Goal: Task Accomplishment & Management: Manage account settings

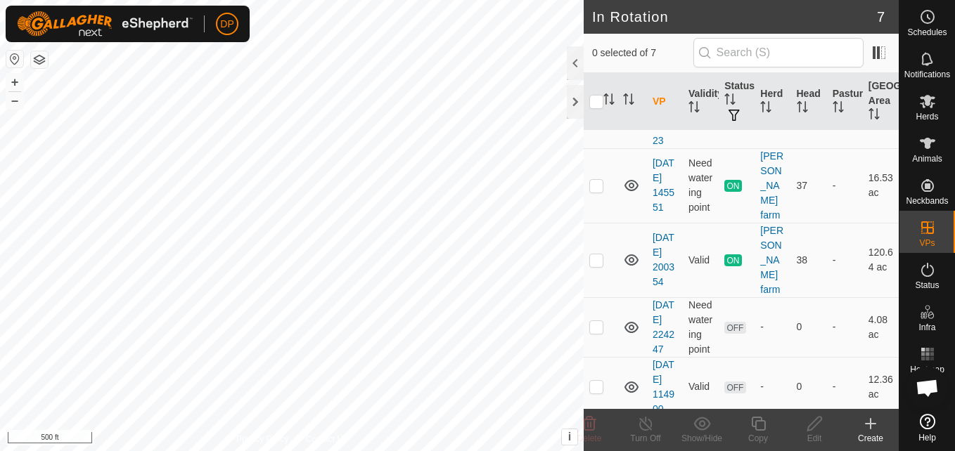
scroll to position [211, 0]
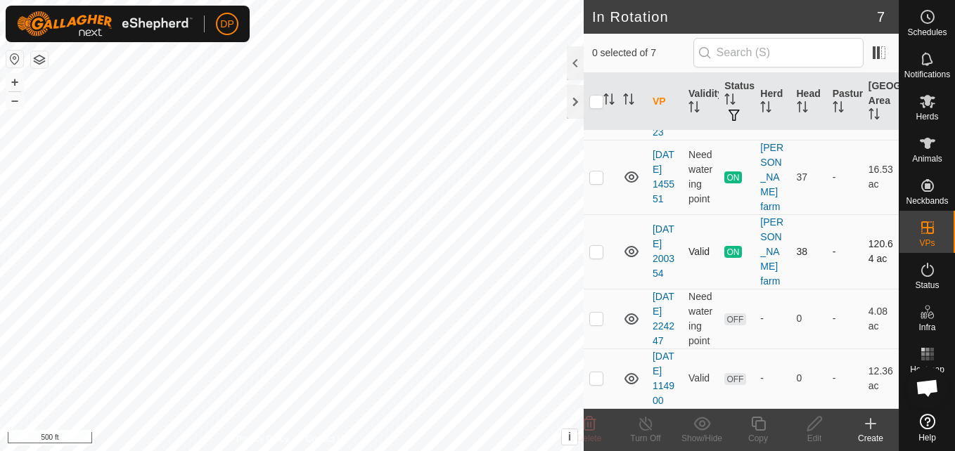
click at [593, 257] on p-checkbox at bounding box center [596, 251] width 14 height 11
checkbox input "true"
click at [872, 428] on icon at bounding box center [870, 424] width 17 height 17
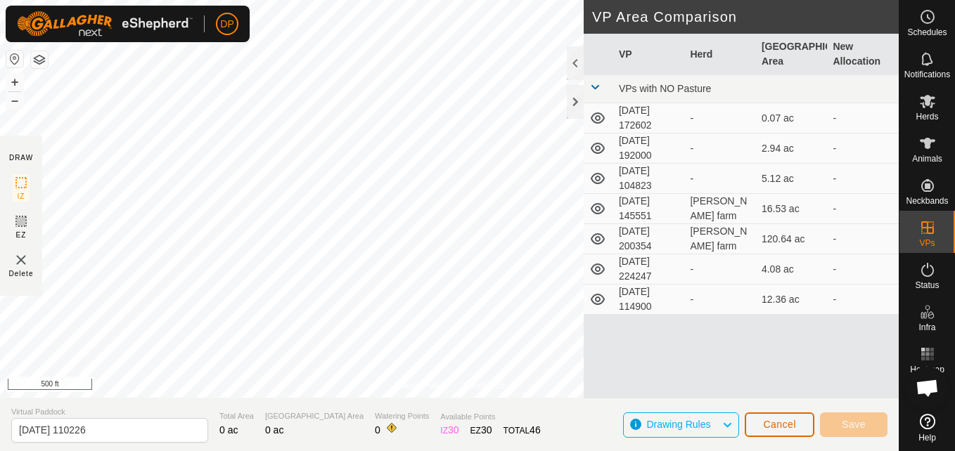
click at [767, 426] on span "Cancel" at bounding box center [779, 424] width 33 height 11
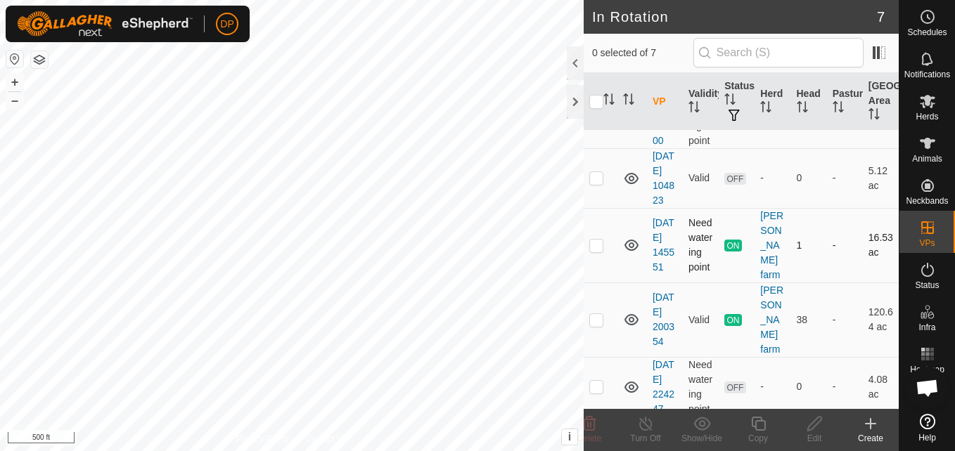
scroll to position [141, 0]
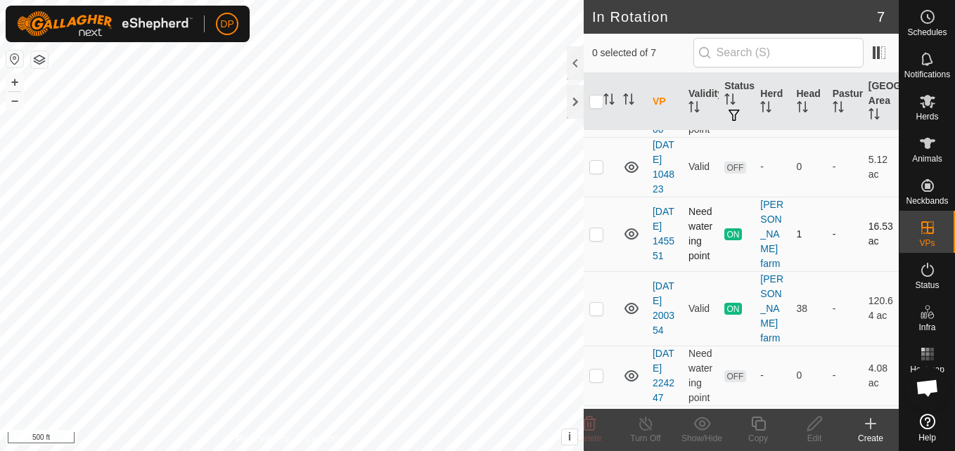
click at [594, 240] on p-checkbox at bounding box center [596, 234] width 14 height 11
checkbox input "true"
click at [650, 421] on icon at bounding box center [646, 424] width 18 height 17
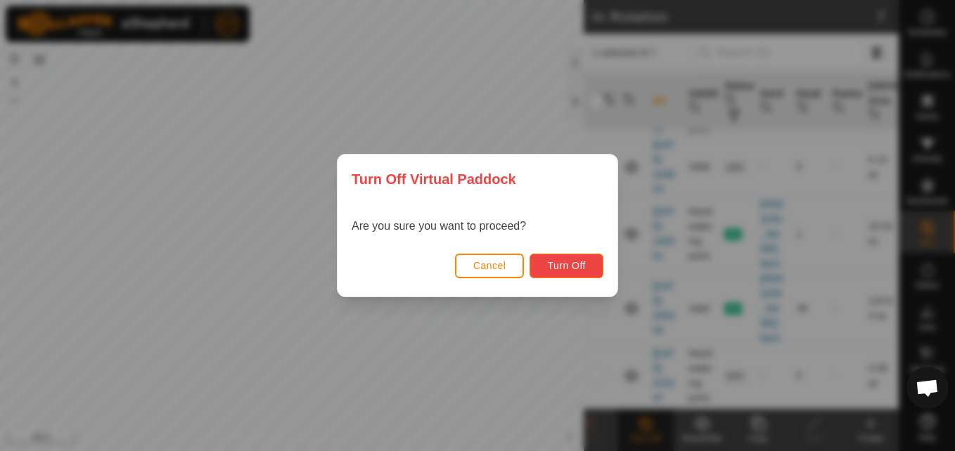
click at [559, 267] on span "Turn Off" at bounding box center [566, 265] width 39 height 11
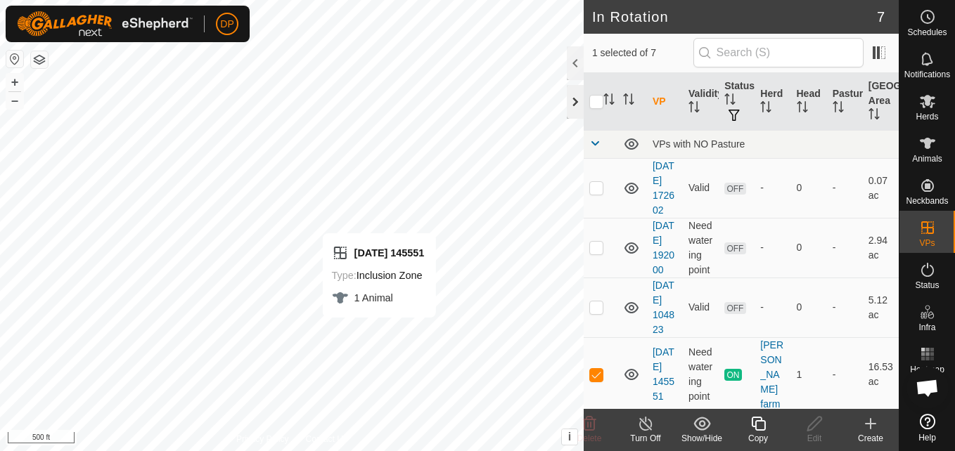
checkbox input "false"
click at [578, 100] on div at bounding box center [575, 102] width 17 height 34
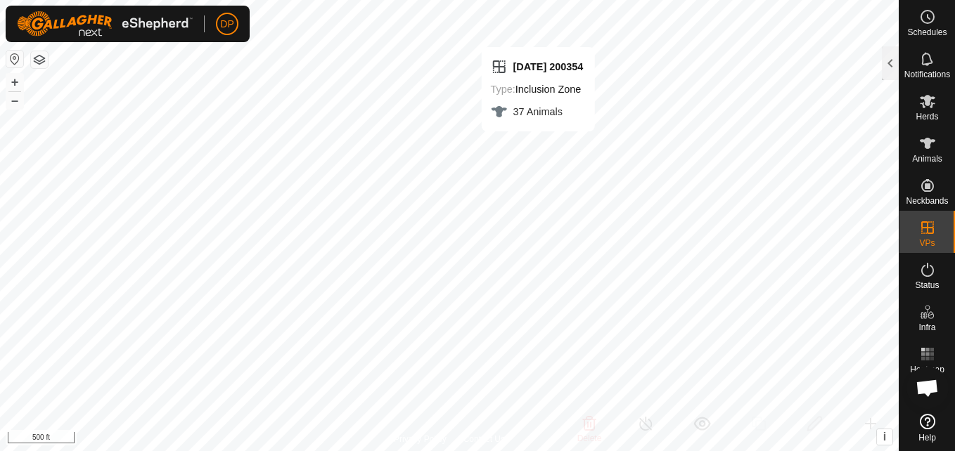
checkbox input "false"
click at [895, 67] on div at bounding box center [890, 63] width 17 height 34
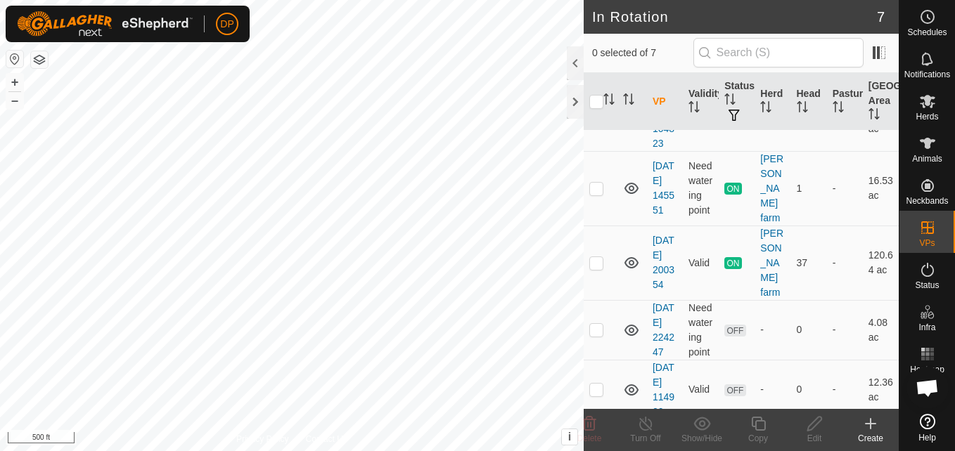
scroll to position [211, 0]
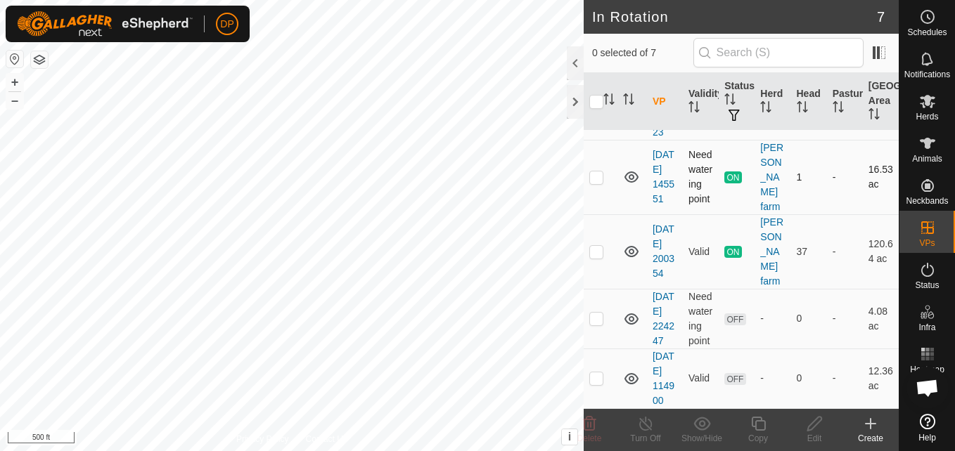
click at [596, 183] on p-checkbox at bounding box center [596, 177] width 14 height 11
checkbox input "true"
click at [648, 430] on icon at bounding box center [645, 424] width 13 height 14
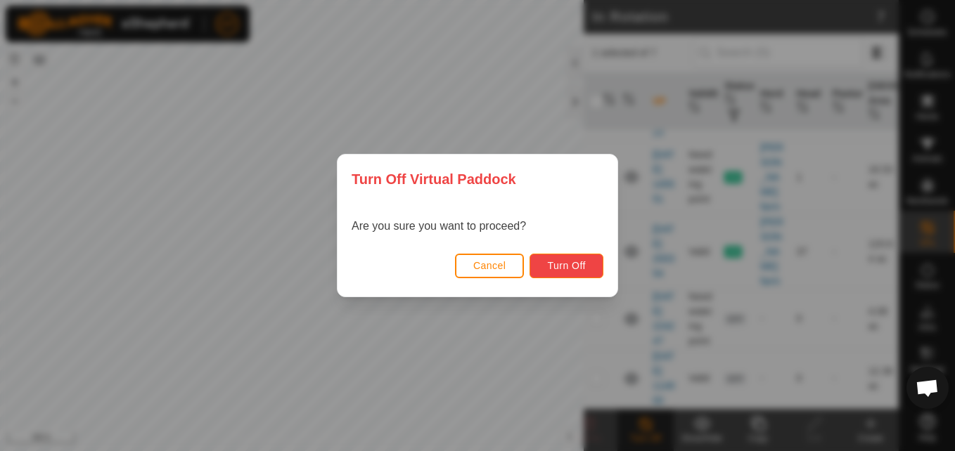
click at [556, 268] on span "Turn Off" at bounding box center [566, 265] width 39 height 11
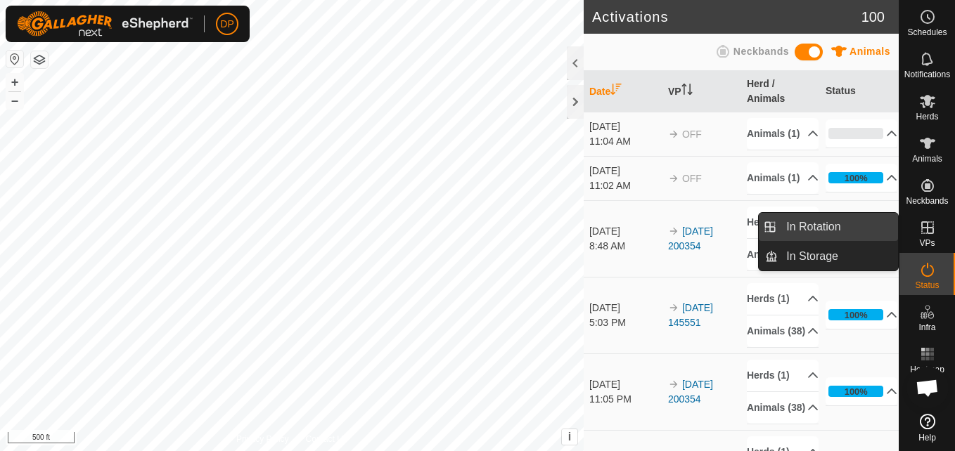
click at [883, 223] on link "In Rotation" at bounding box center [838, 227] width 120 height 28
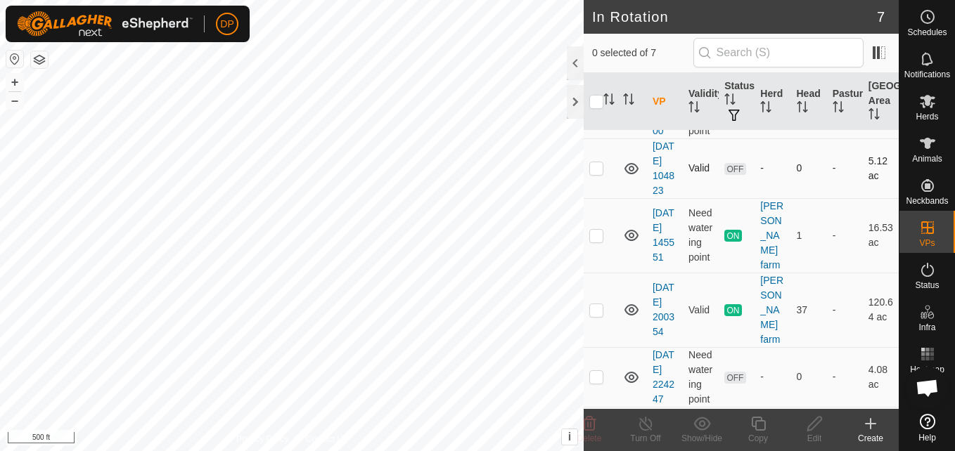
scroll to position [141, 0]
click at [594, 240] on p-checkbox at bounding box center [596, 234] width 14 height 11
click at [630, 240] on icon at bounding box center [631, 234] width 14 height 11
click at [630, 243] on icon at bounding box center [631, 234] width 17 height 17
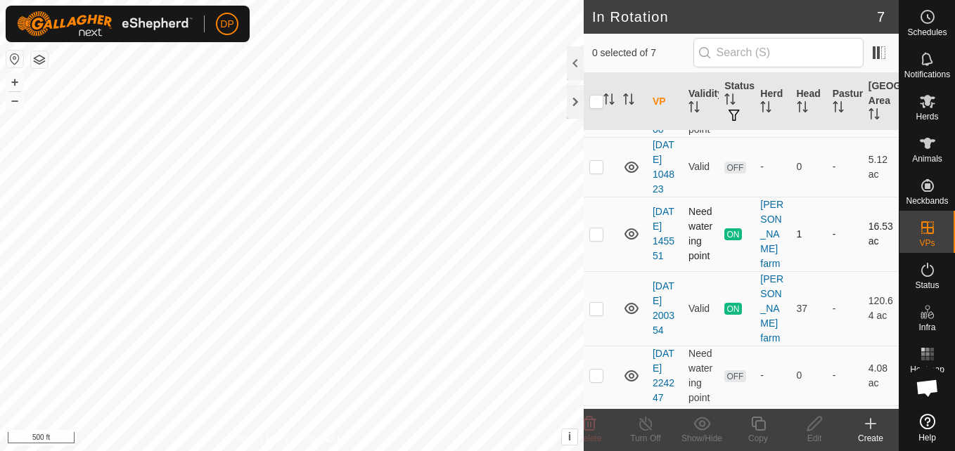
click at [601, 240] on p-checkbox at bounding box center [596, 234] width 14 height 11
checkbox input "true"
click at [644, 424] on line at bounding box center [645, 424] width 11 height 11
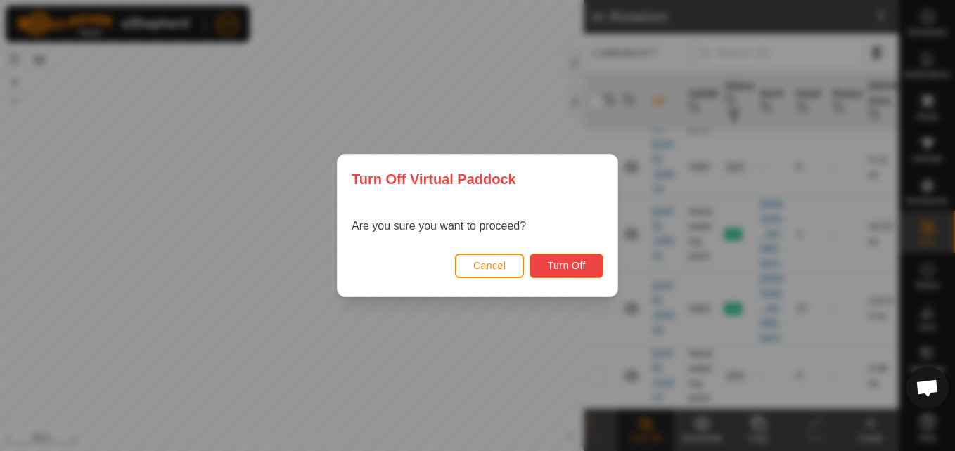
click at [561, 266] on span "Turn Off" at bounding box center [566, 265] width 39 height 11
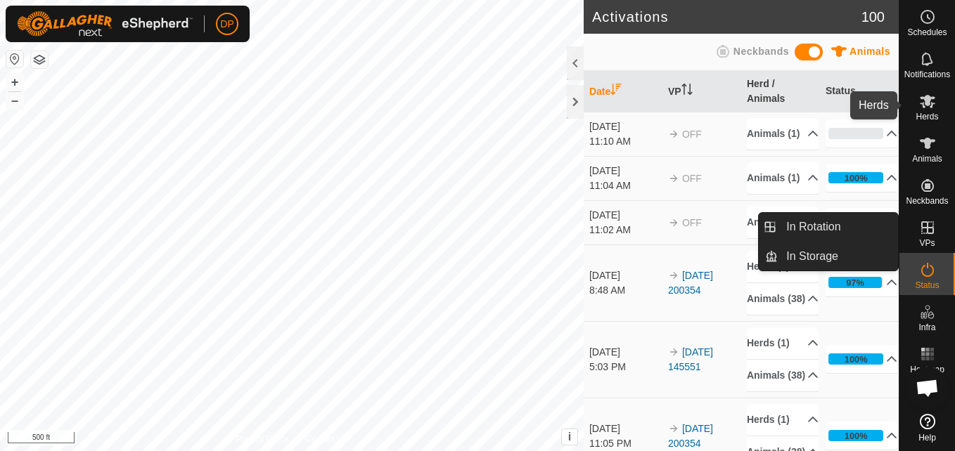
drag, startPoint x: 923, startPoint y: 100, endPoint x: 903, endPoint y: 133, distance: 38.5
click at [926, 96] on icon at bounding box center [927, 101] width 17 height 17
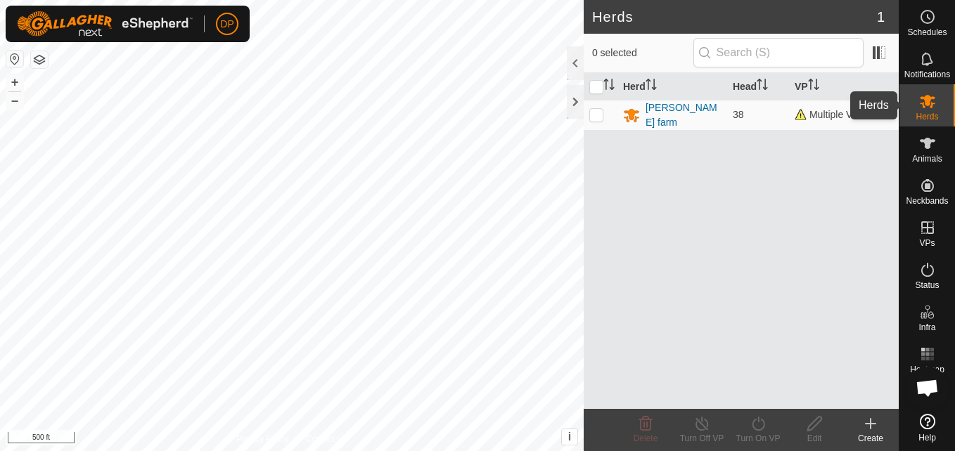
click at [924, 99] on icon at bounding box center [927, 101] width 15 height 13
click at [598, 117] on p-checkbox at bounding box center [596, 114] width 14 height 11
checkbox input "true"
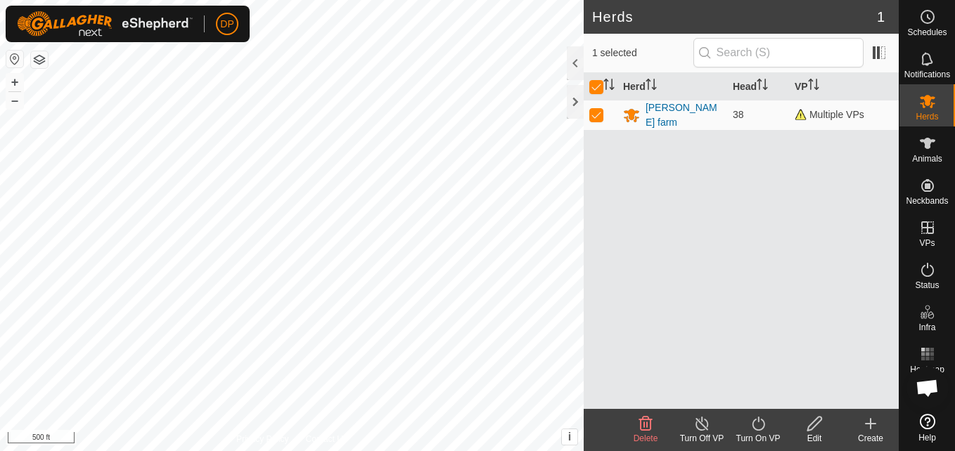
click at [707, 428] on icon at bounding box center [702, 424] width 13 height 14
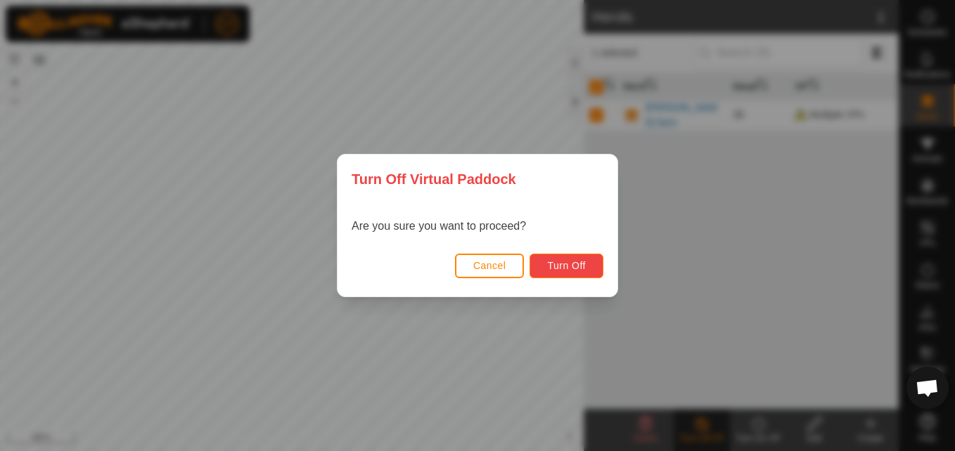
click at [570, 268] on span "Turn Off" at bounding box center [566, 265] width 39 height 11
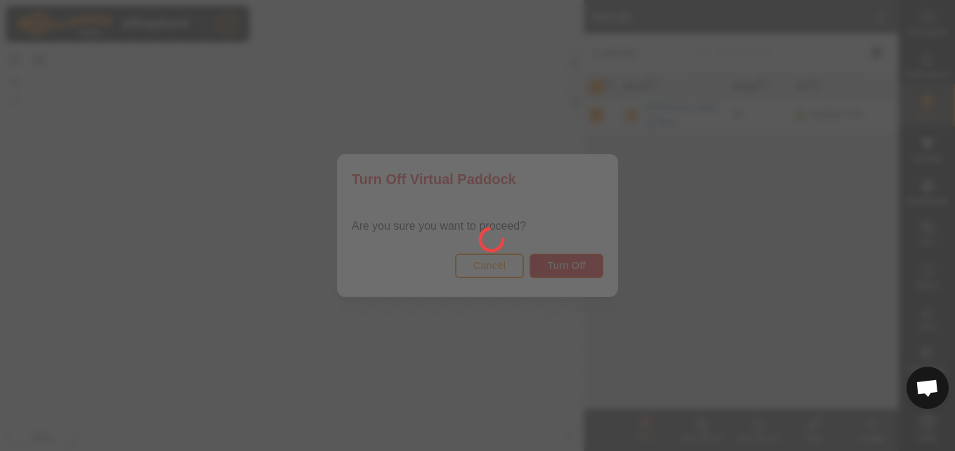
click at [713, 267] on div at bounding box center [477, 225] width 955 height 451
click at [489, 260] on div at bounding box center [477, 225] width 955 height 451
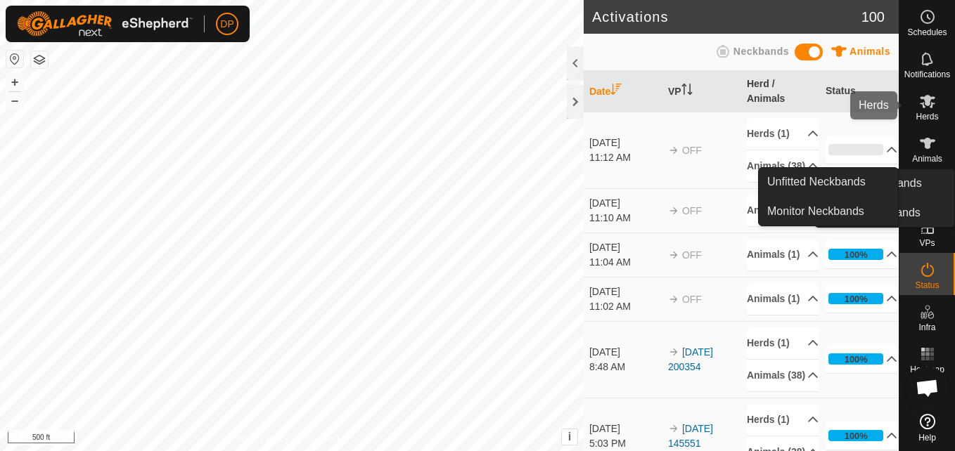
click at [927, 97] on icon at bounding box center [927, 101] width 15 height 13
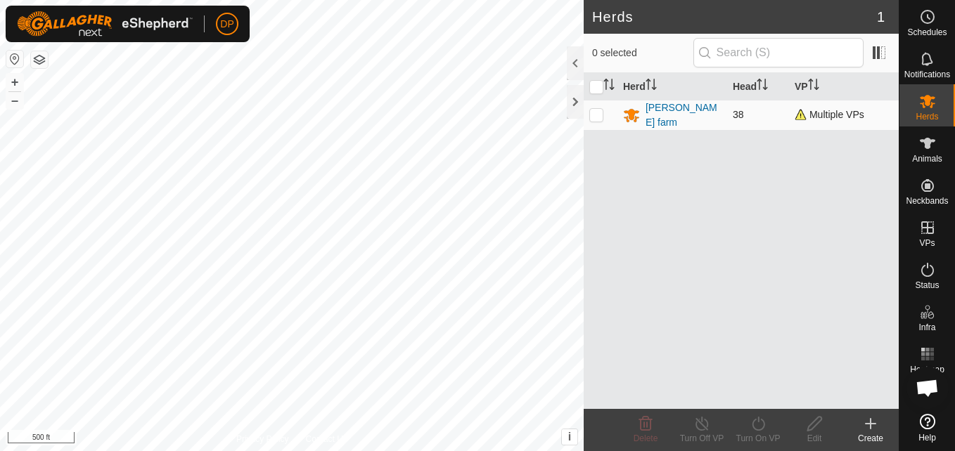
click at [594, 113] on p-checkbox at bounding box center [596, 114] width 14 height 11
checkbox input "true"
click at [703, 425] on line at bounding box center [701, 424] width 11 height 11
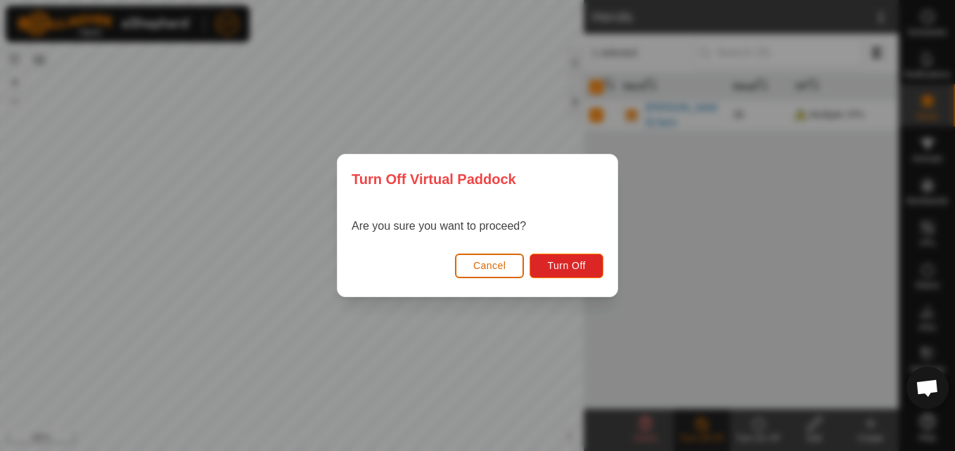
click at [484, 260] on span "Cancel" at bounding box center [489, 265] width 33 height 11
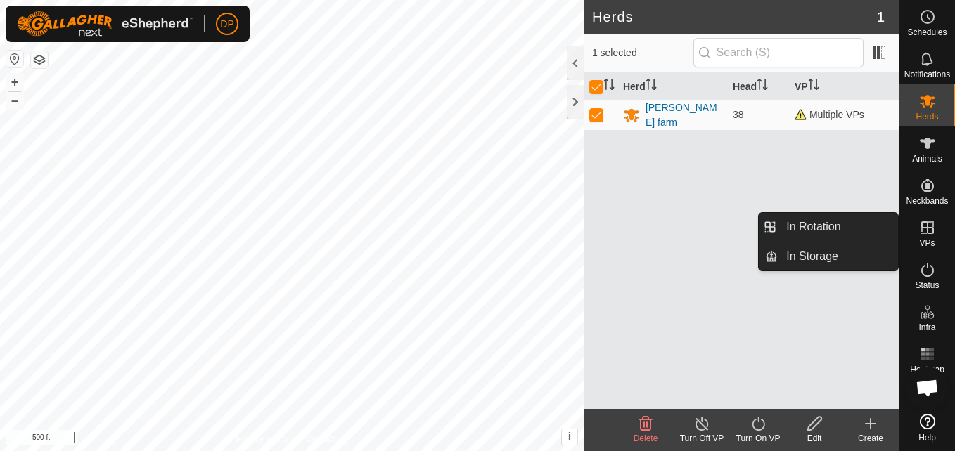
click at [924, 224] on icon at bounding box center [927, 227] width 17 height 17
click at [879, 226] on link "In Rotation" at bounding box center [838, 227] width 120 height 28
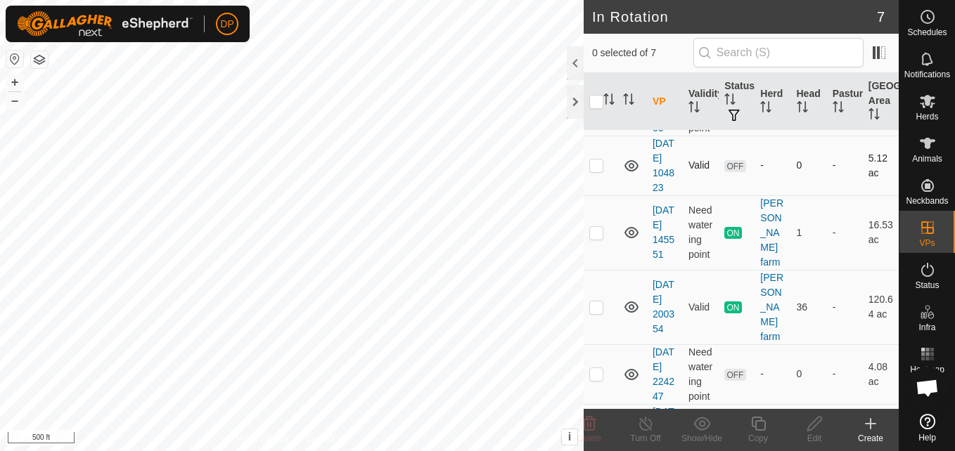
scroll to position [211, 0]
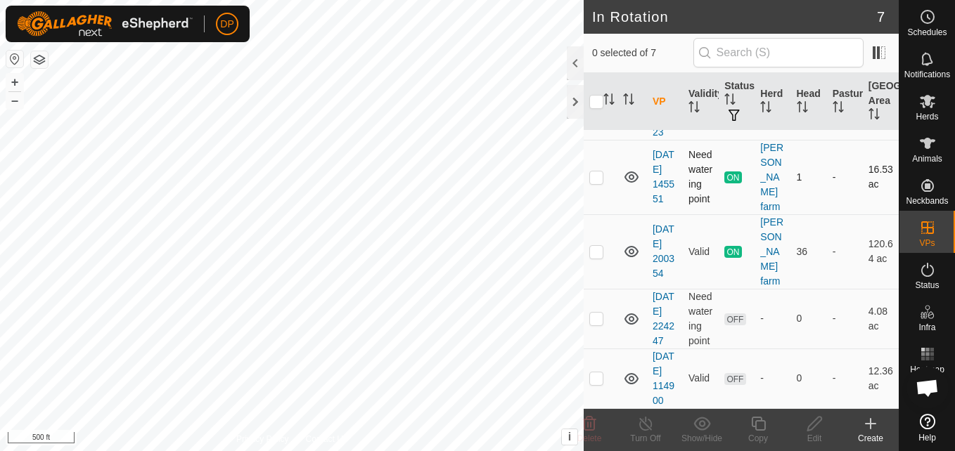
click at [597, 183] on p-checkbox at bounding box center [596, 177] width 14 height 11
checkbox input "true"
click at [642, 428] on icon at bounding box center [646, 424] width 18 height 17
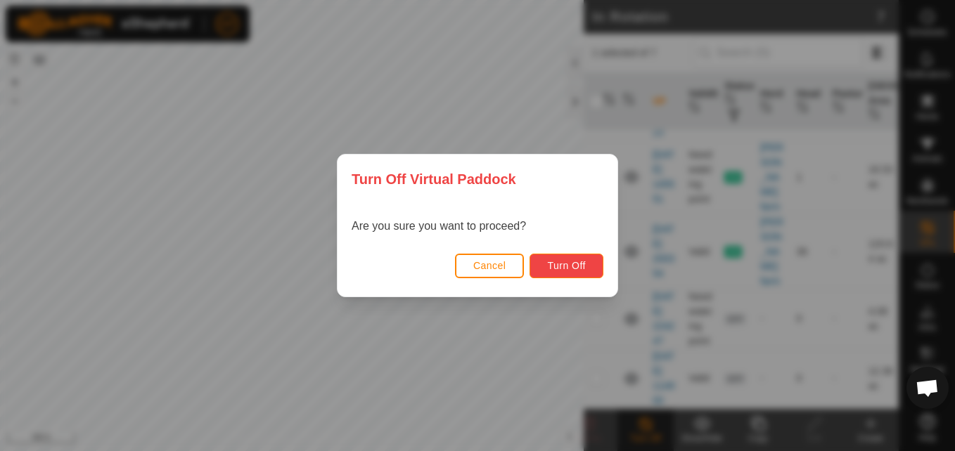
click at [570, 257] on button "Turn Off" at bounding box center [567, 266] width 74 height 25
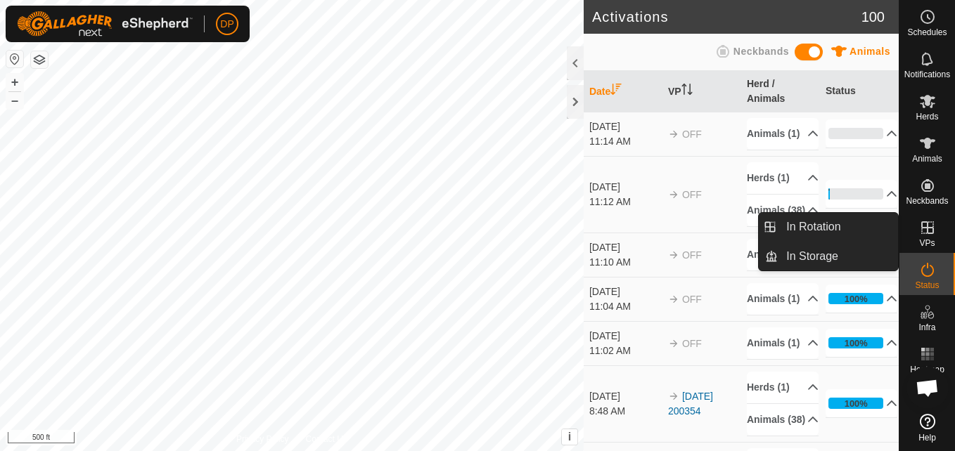
click at [921, 227] on icon at bounding box center [927, 228] width 13 height 13
click at [878, 231] on link "In Rotation" at bounding box center [838, 227] width 120 height 28
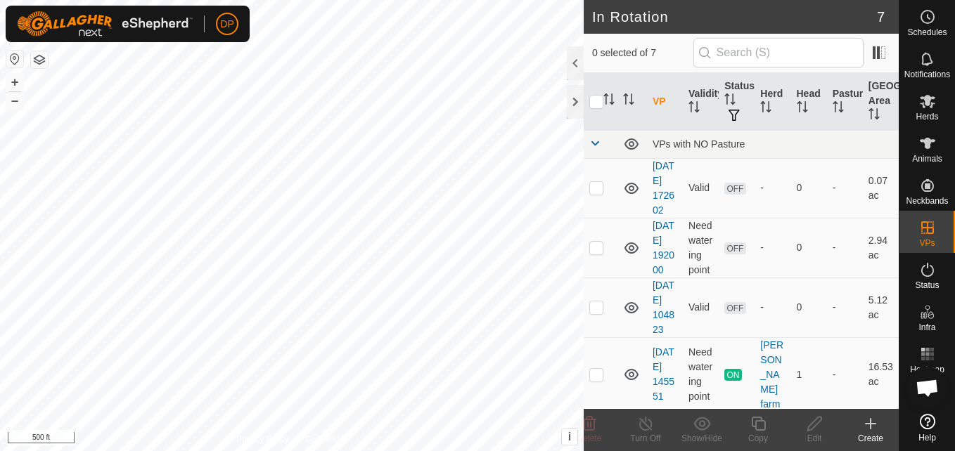
click at [868, 253] on link "In Storage" at bounding box center [838, 257] width 120 height 28
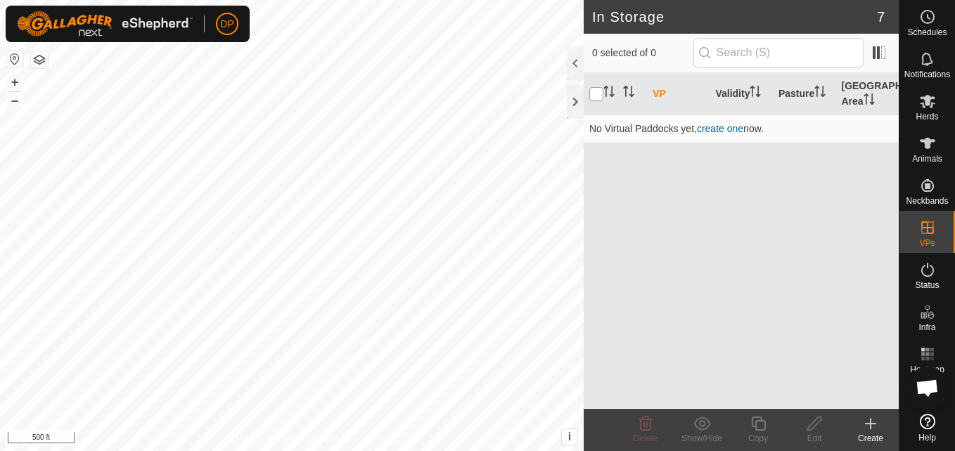
click at [596, 94] on input "checkbox" at bounding box center [596, 94] width 14 height 14
checkbox input "false"
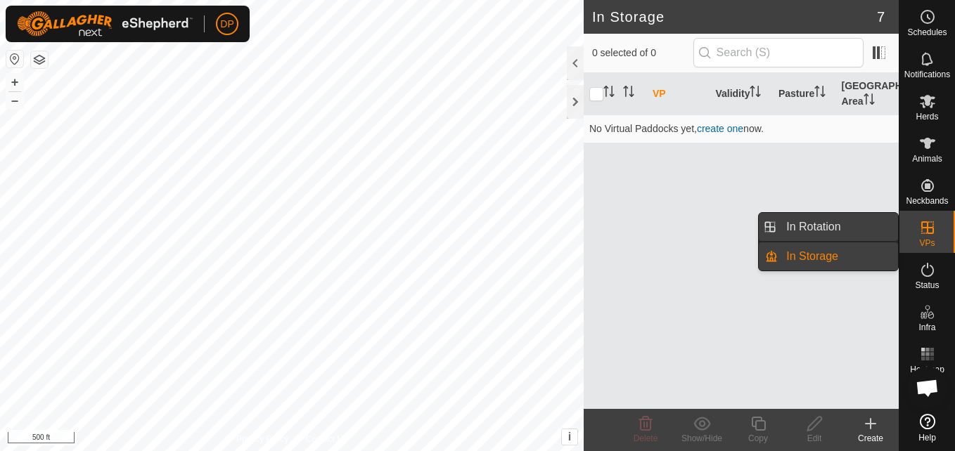
click at [880, 224] on link "In Rotation" at bounding box center [838, 227] width 120 height 28
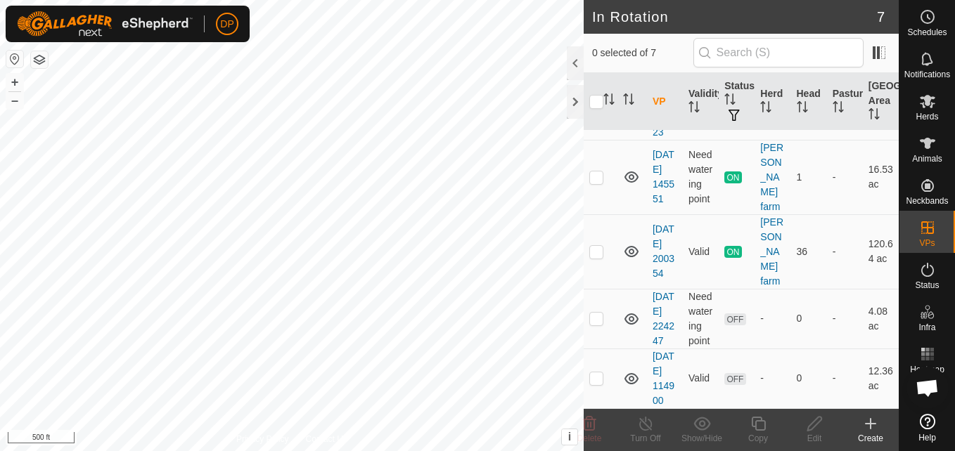
scroll to position [271, 0]
click at [594, 246] on p-checkbox at bounding box center [596, 251] width 14 height 11
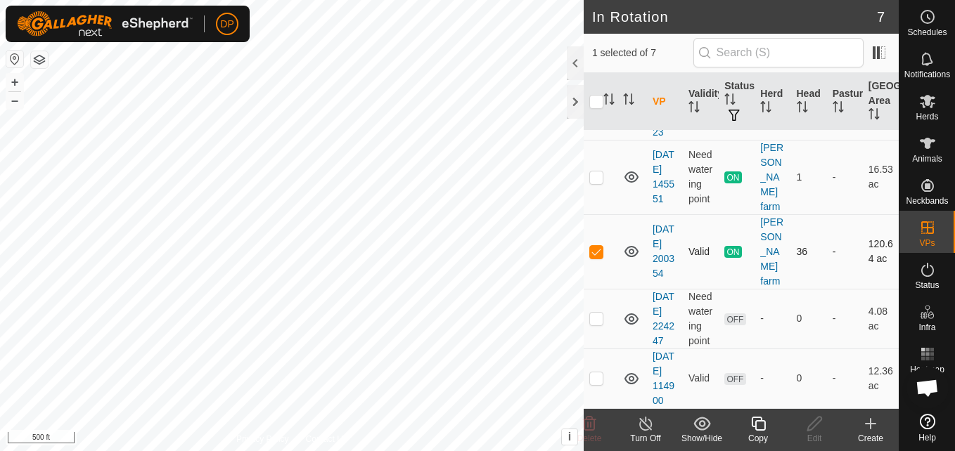
checkbox input "false"
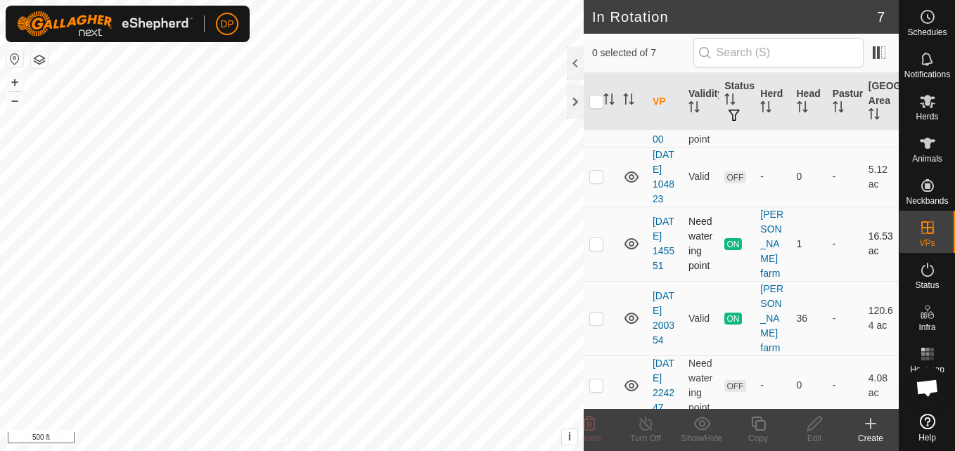
click at [595, 250] on p-checkbox at bounding box center [596, 243] width 14 height 11
checkbox input "true"
click at [643, 428] on icon at bounding box center [646, 424] width 18 height 17
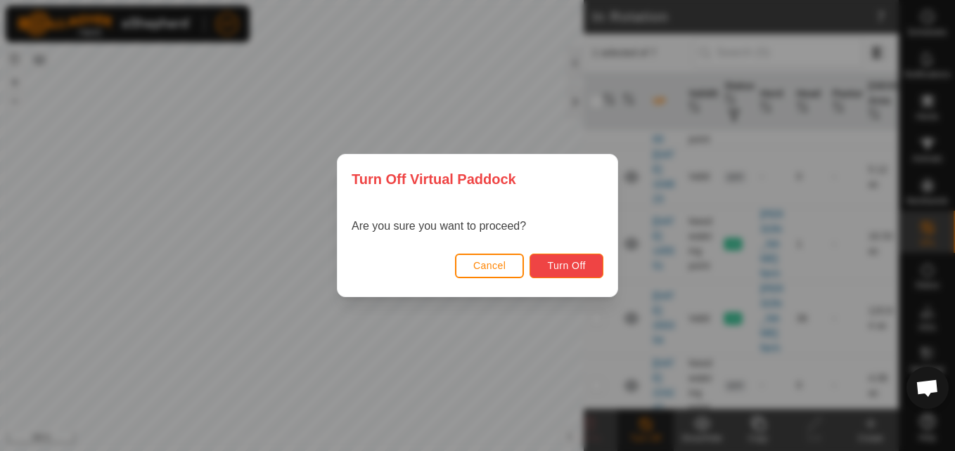
click at [567, 267] on span "Turn Off" at bounding box center [566, 265] width 39 height 11
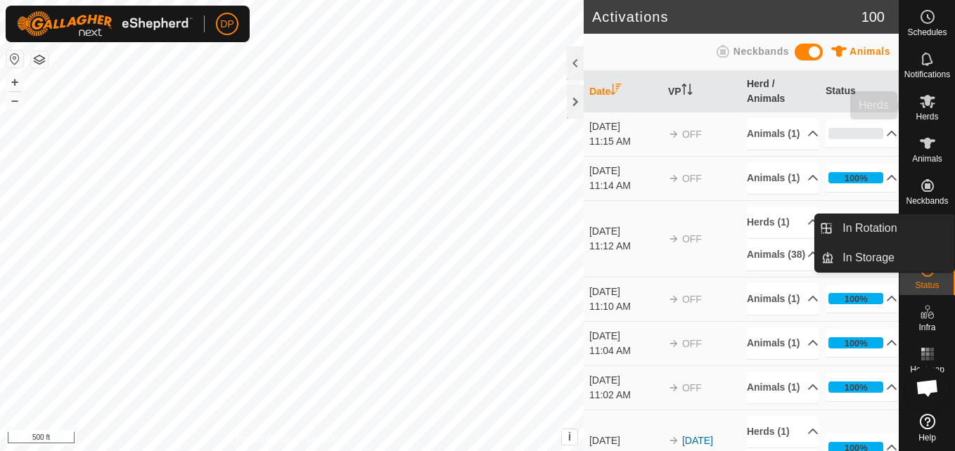
click at [928, 108] on icon at bounding box center [927, 101] width 17 height 17
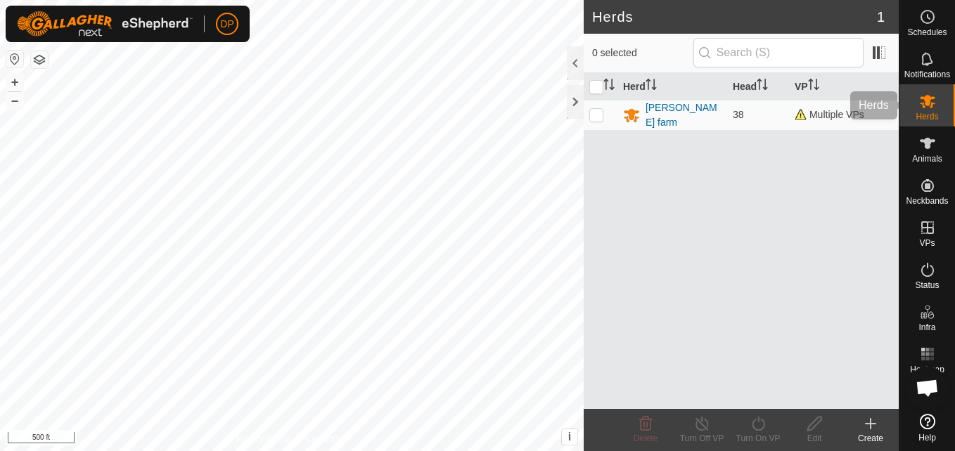
click at [911, 101] on div "Herds" at bounding box center [927, 105] width 56 height 42
click at [590, 114] on p-checkbox at bounding box center [596, 114] width 14 height 11
checkbox input "true"
click at [693, 425] on icon at bounding box center [702, 424] width 18 height 17
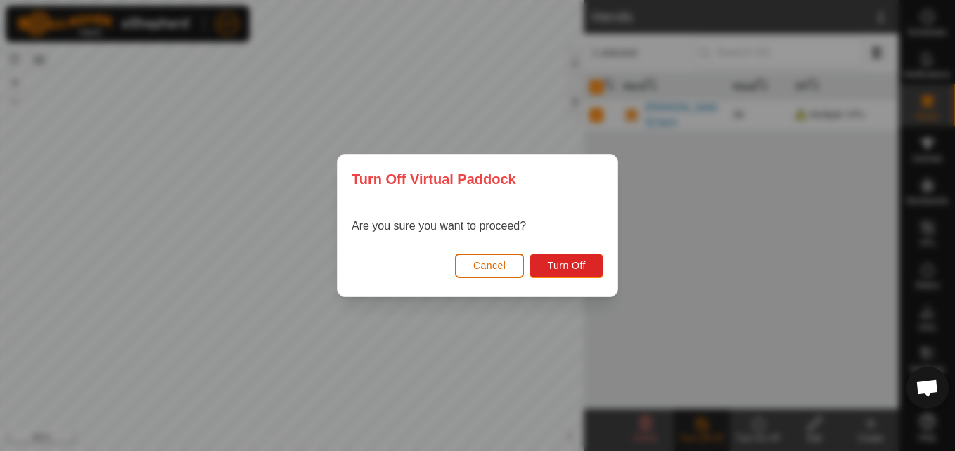
click at [500, 257] on button "Cancel" at bounding box center [490, 266] width 70 height 25
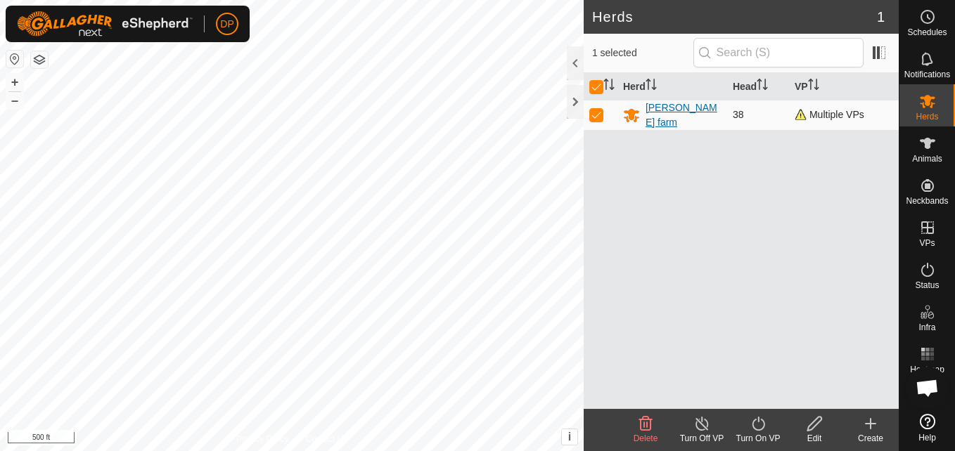
click at [657, 115] on div "[PERSON_NAME] farm" at bounding box center [684, 116] width 76 height 30
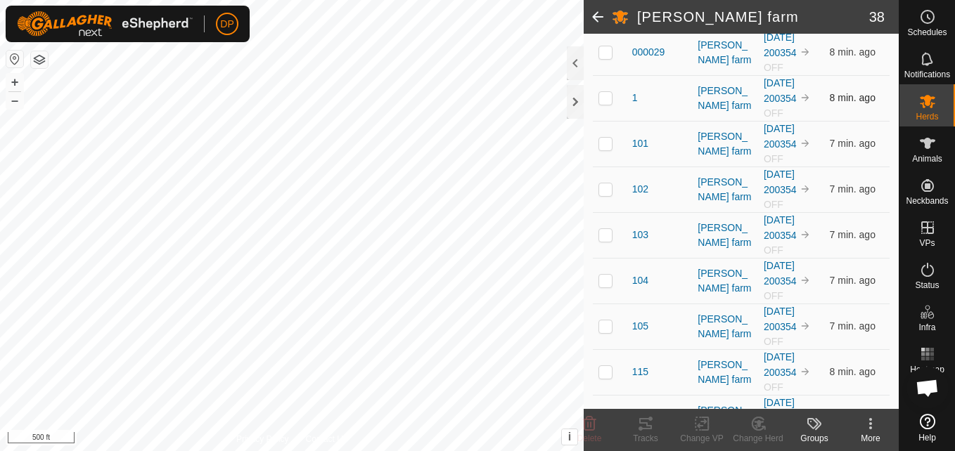
scroll to position [211, 0]
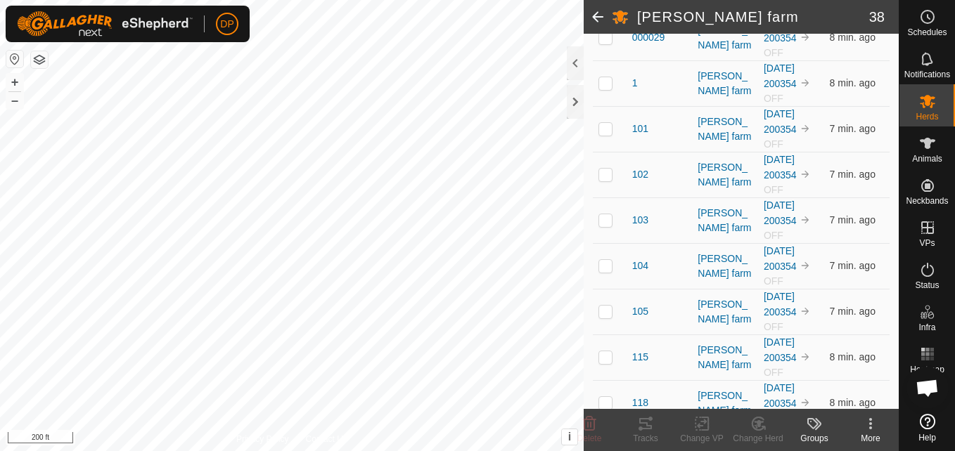
click at [810, 422] on icon at bounding box center [810, 421] width 1 height 1
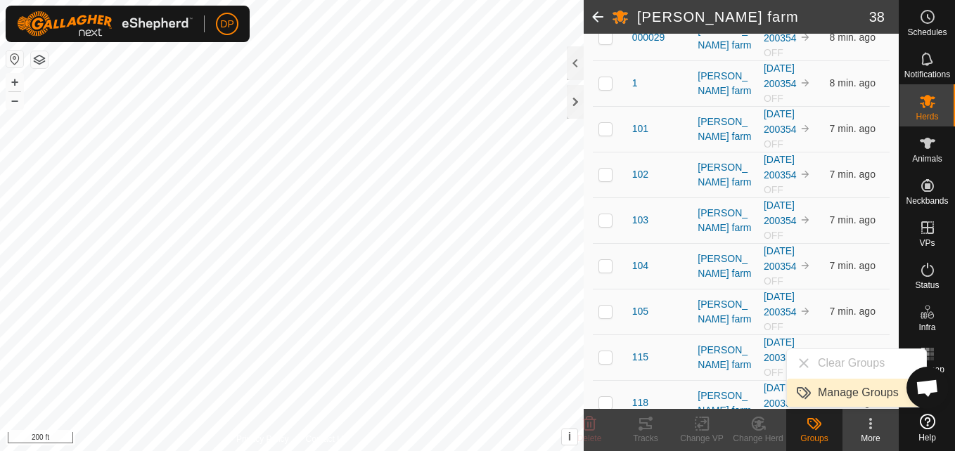
click at [828, 395] on link "Manage Groups" at bounding box center [856, 393] width 139 height 28
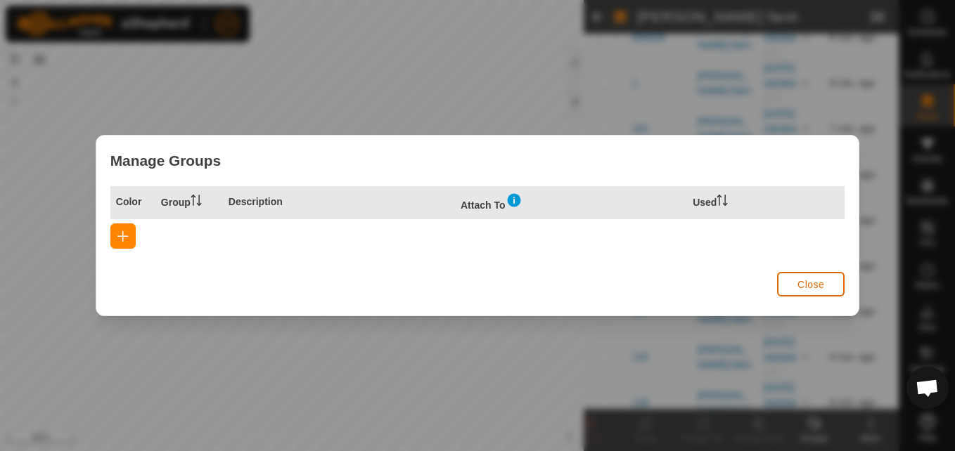
click at [825, 281] on button "Close" at bounding box center [811, 284] width 68 height 25
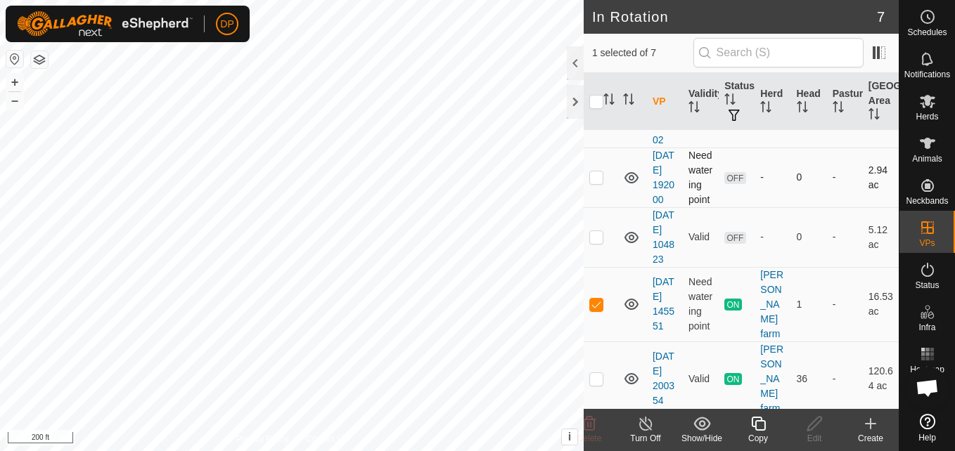
scroll to position [141, 0]
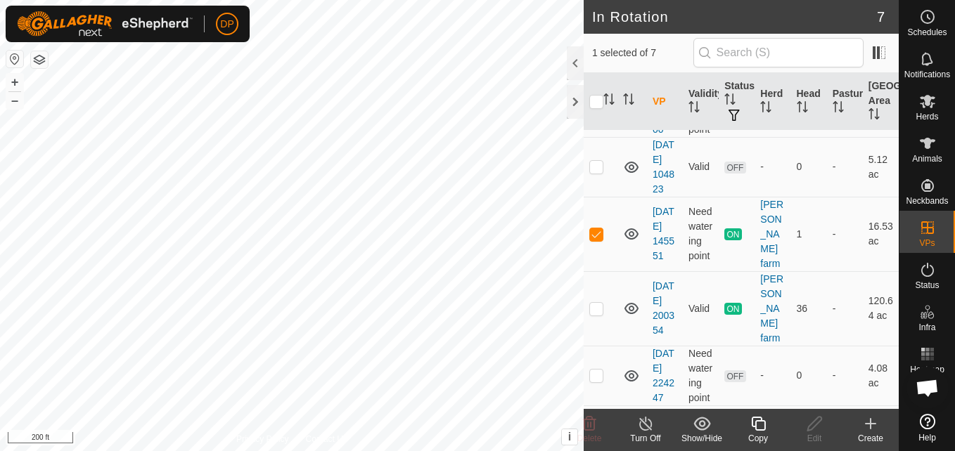
click at [641, 420] on line at bounding box center [645, 424] width 11 height 11
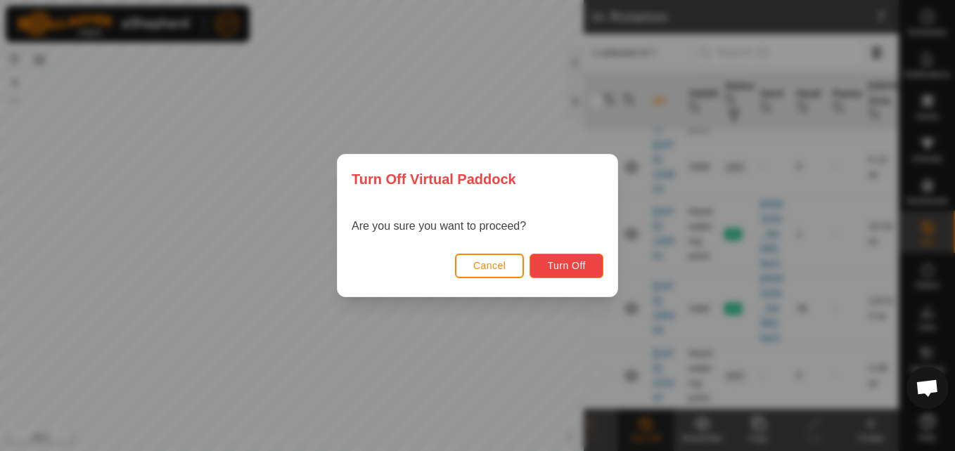
click at [562, 265] on span "Turn Off" at bounding box center [566, 265] width 39 height 11
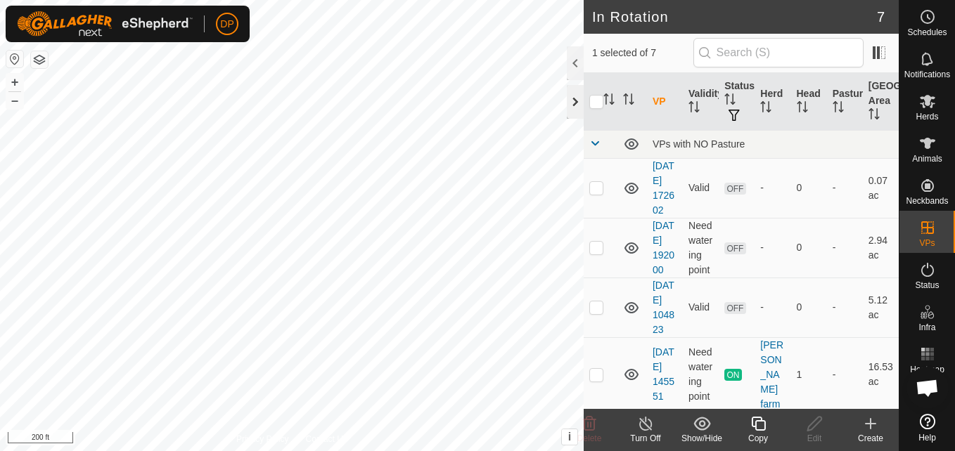
click at [574, 100] on div at bounding box center [575, 102] width 17 height 34
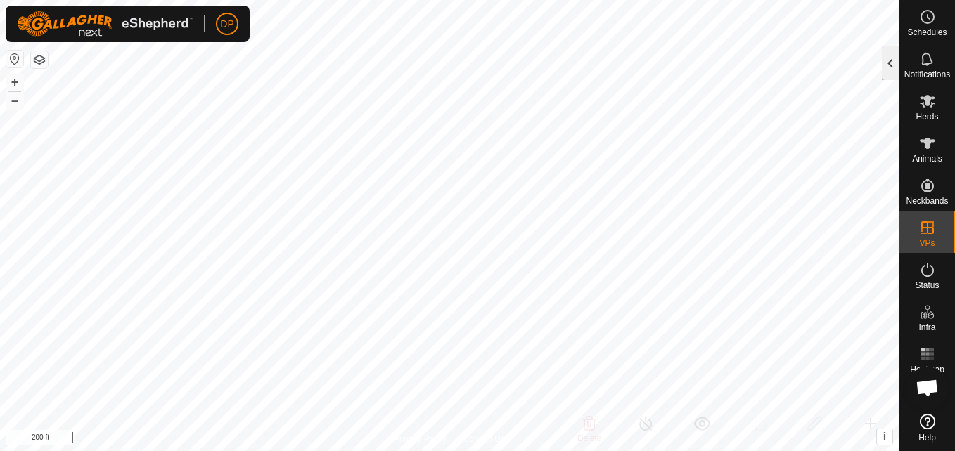
click at [887, 68] on div at bounding box center [890, 63] width 17 height 34
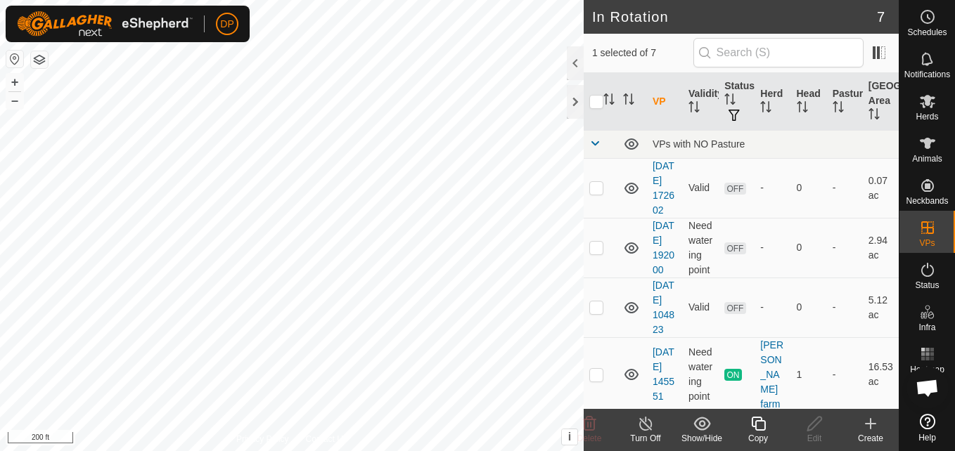
checkbox input "false"
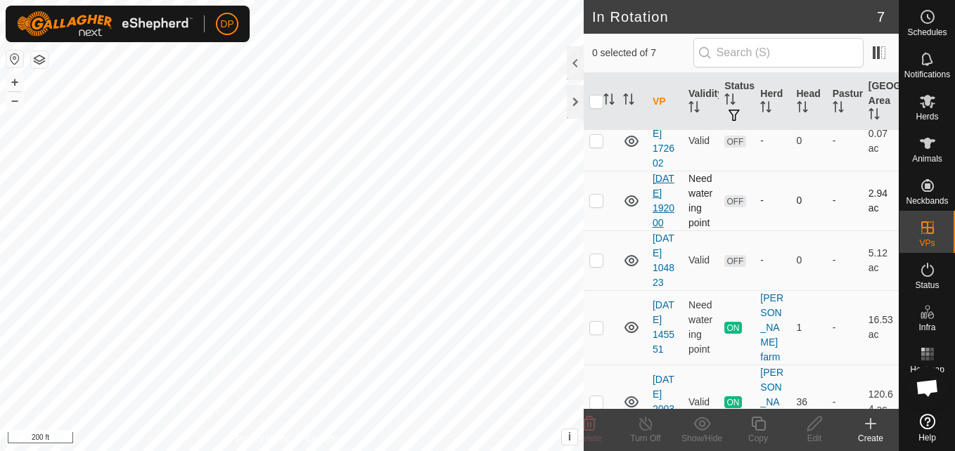
scroll to position [70, 0]
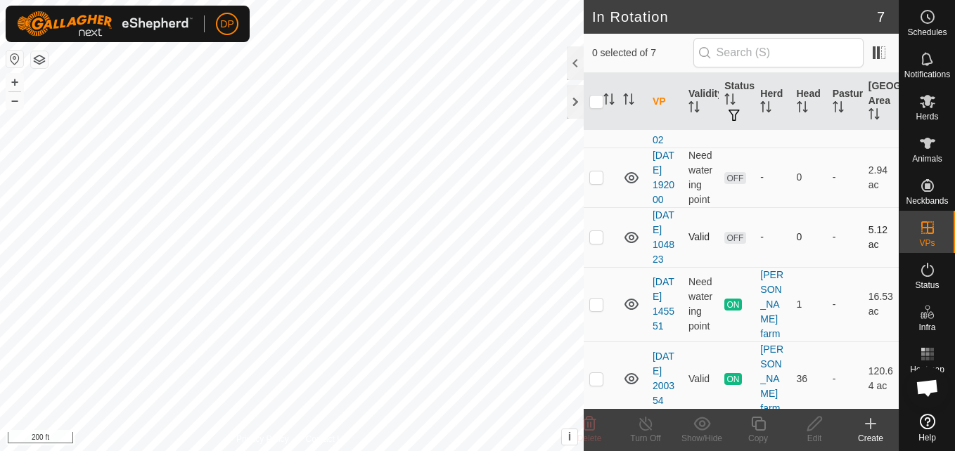
click at [596, 243] on p-checkbox at bounding box center [596, 236] width 14 height 11
checkbox input "false"
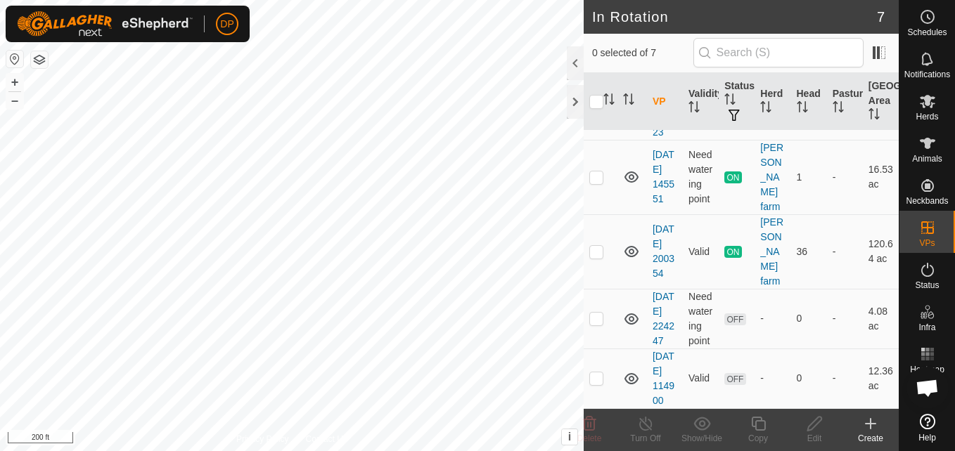
scroll to position [271, 0]
click at [592, 373] on p-checkbox at bounding box center [596, 378] width 14 height 11
click at [591, 424] on icon at bounding box center [589, 424] width 13 height 14
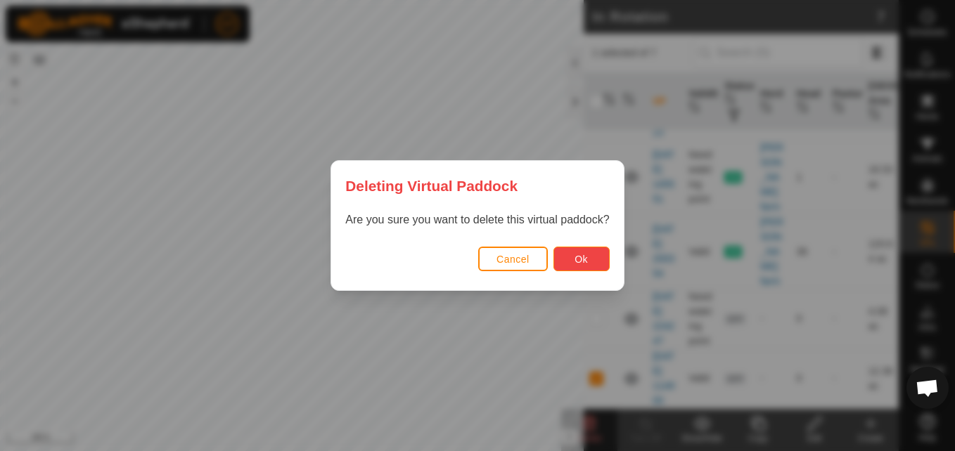
click at [577, 255] on span "Ok" at bounding box center [581, 259] width 13 height 11
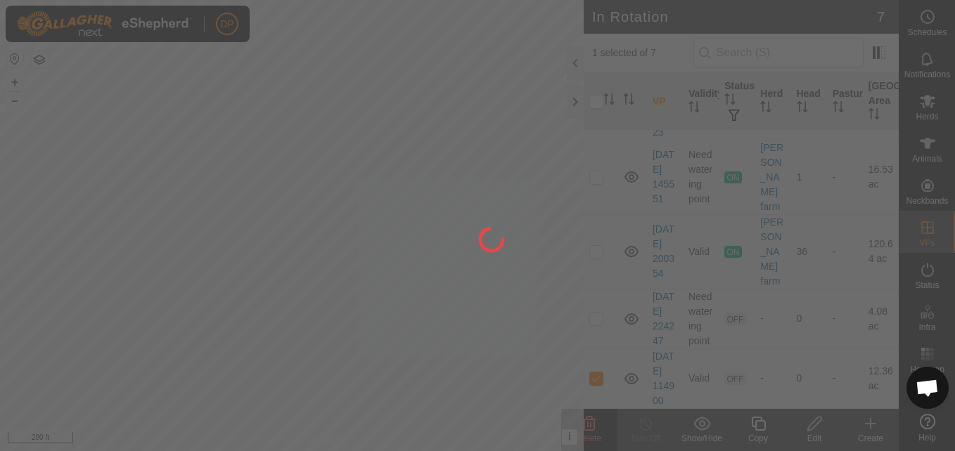
checkbox input "false"
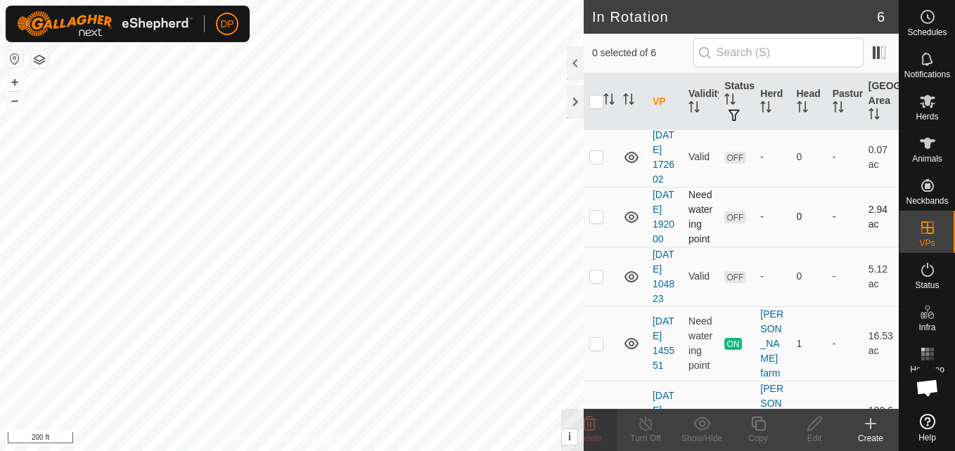
scroll to position [0, 0]
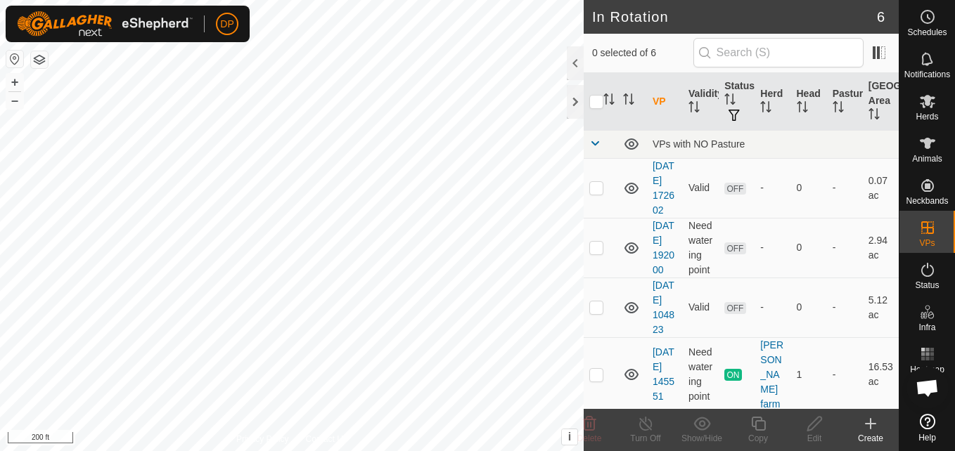
click at [867, 430] on icon at bounding box center [870, 424] width 17 height 17
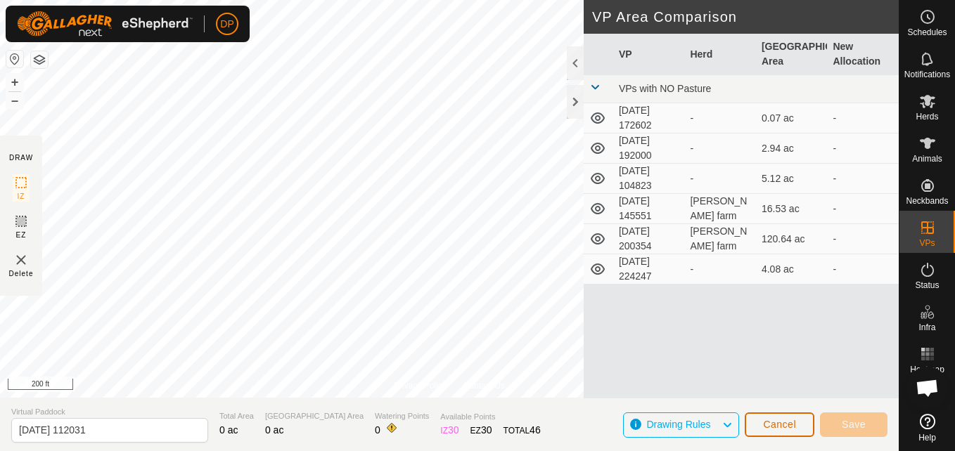
click at [775, 428] on span "Cancel" at bounding box center [779, 424] width 33 height 11
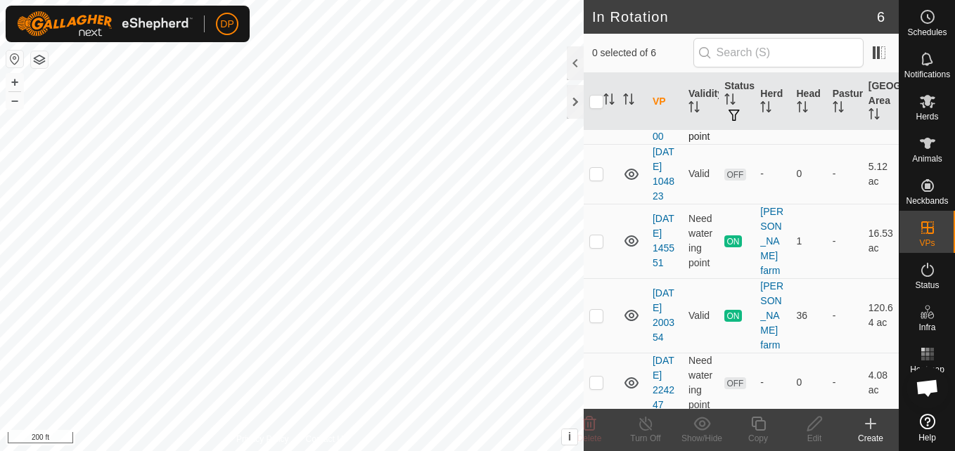
scroll to position [141, 0]
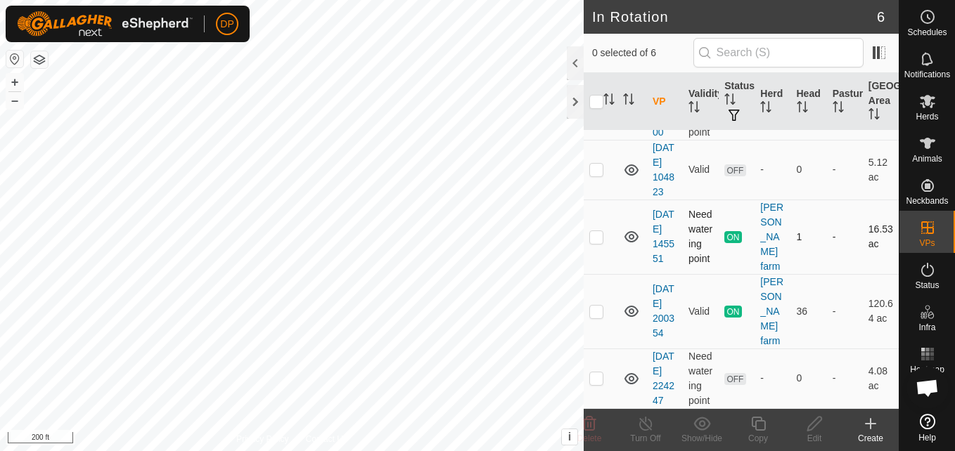
click at [594, 243] on p-checkbox at bounding box center [596, 236] width 14 height 11
checkbox input "true"
click at [639, 425] on icon at bounding box center [646, 424] width 18 height 17
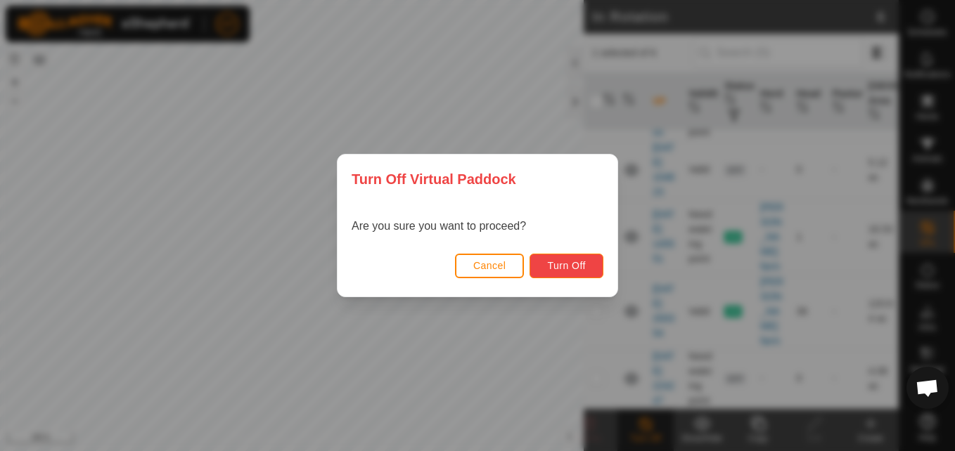
click at [575, 262] on span "Turn Off" at bounding box center [566, 265] width 39 height 11
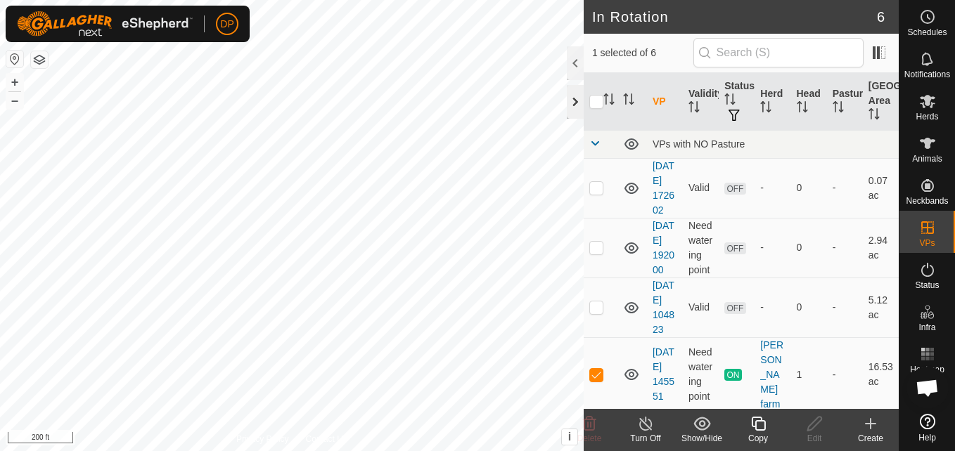
click at [570, 97] on div at bounding box center [575, 102] width 17 height 34
click at [577, 98] on div at bounding box center [575, 102] width 17 height 34
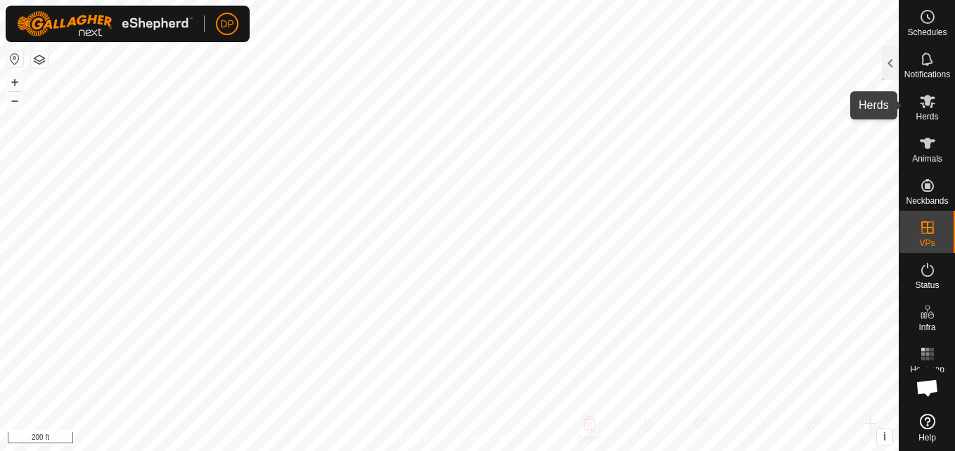
click at [921, 94] on icon at bounding box center [927, 101] width 17 height 17
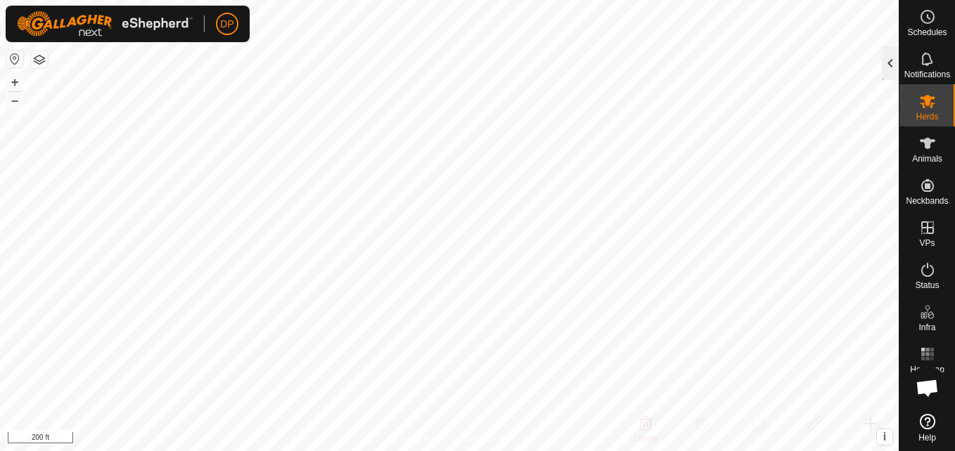
click at [892, 60] on div at bounding box center [890, 63] width 17 height 34
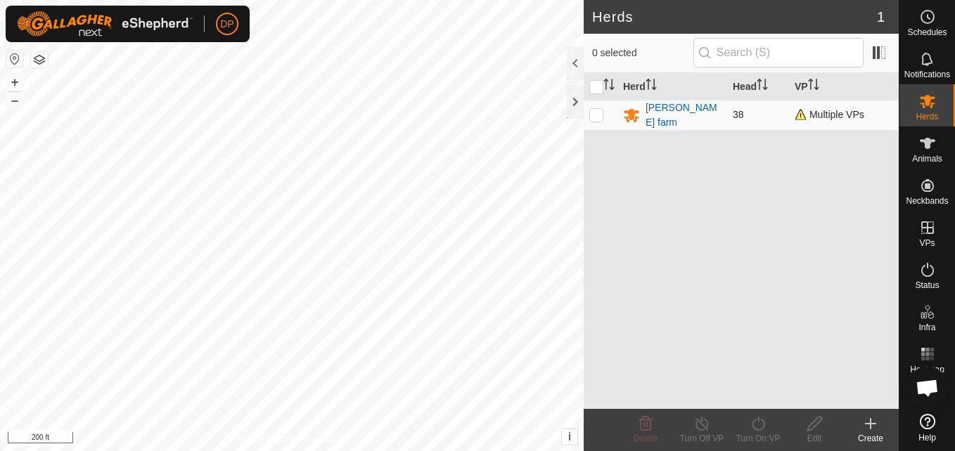
click at [595, 113] on p-checkbox at bounding box center [596, 114] width 14 height 11
checkbox input "true"
click at [817, 423] on icon at bounding box center [814, 424] width 14 height 14
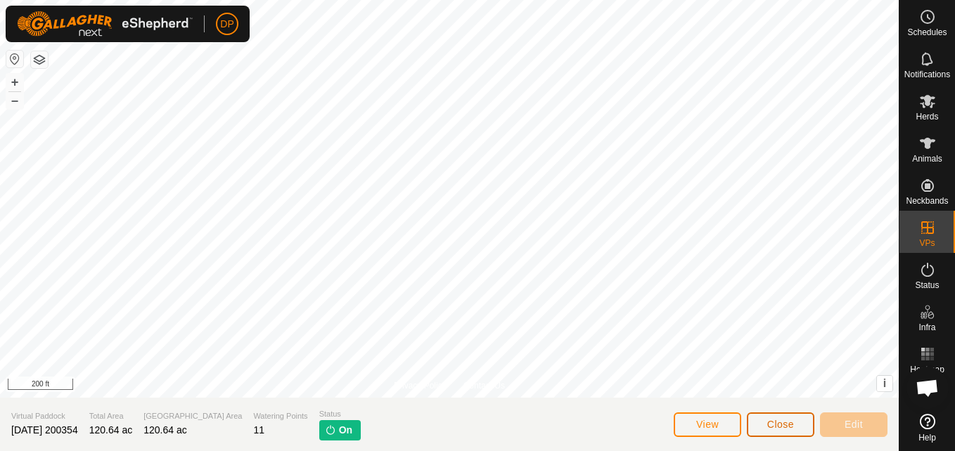
click at [795, 422] on button "Close" at bounding box center [781, 425] width 68 height 25
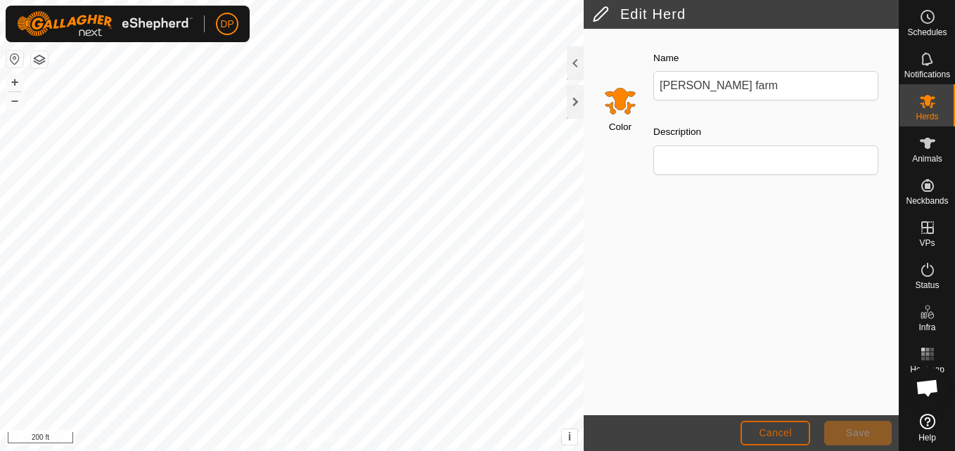
click at [802, 430] on button "Cancel" at bounding box center [776, 433] width 70 height 25
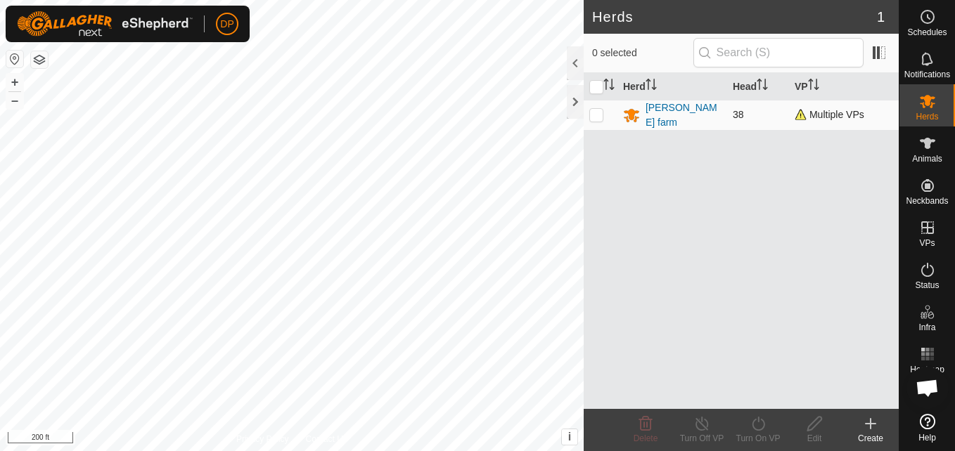
click at [594, 109] on p-checkbox at bounding box center [596, 114] width 14 height 11
checkbox input "true"
click at [812, 419] on icon at bounding box center [815, 424] width 18 height 17
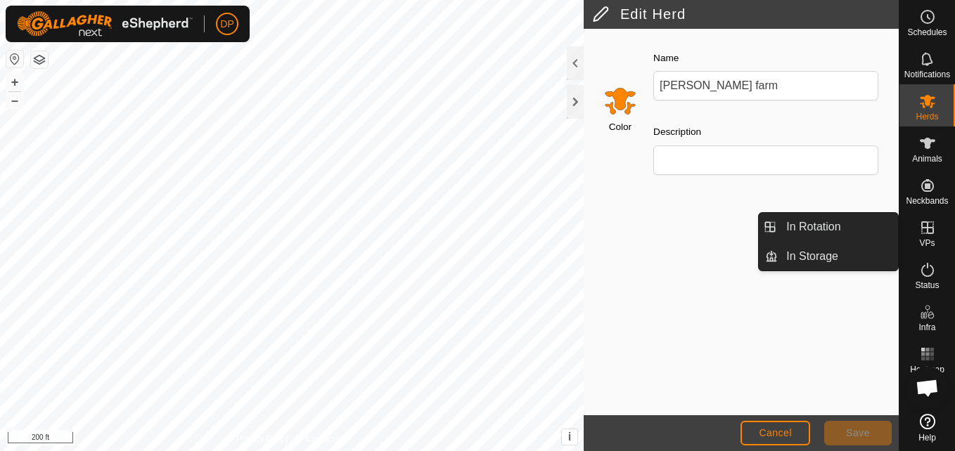
click at [925, 227] on icon at bounding box center [927, 228] width 13 height 13
click at [866, 220] on link "In Rotation" at bounding box center [838, 227] width 120 height 28
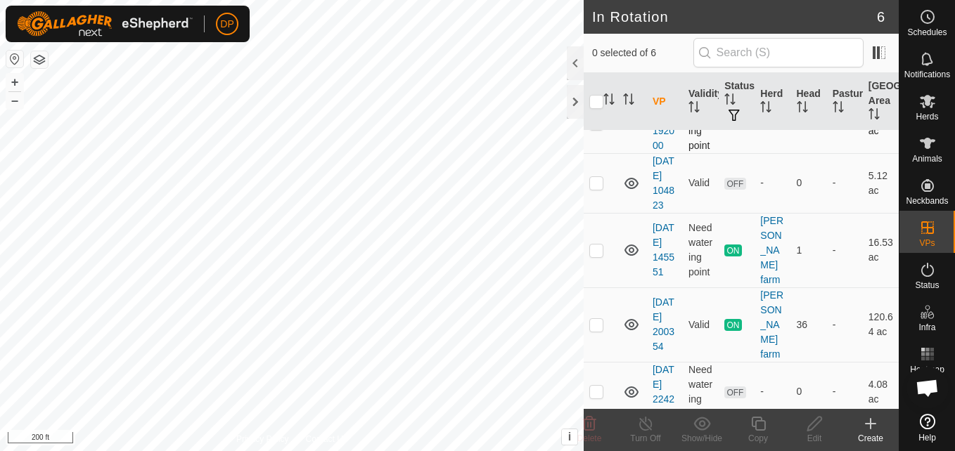
scroll to position [141, 0]
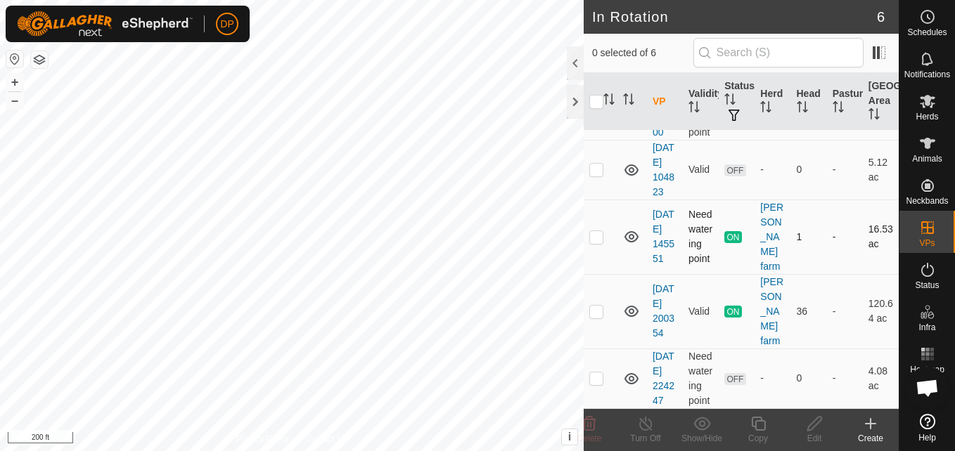
click at [593, 243] on p-checkbox at bounding box center [596, 236] width 14 height 11
checkbox input "true"
click at [634, 245] on icon at bounding box center [631, 237] width 17 height 17
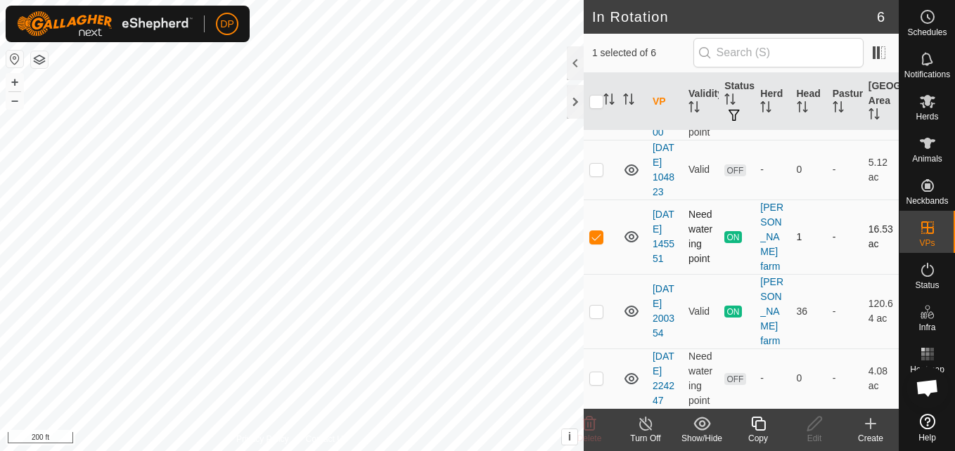
click at [643, 423] on icon at bounding box center [646, 424] width 18 height 17
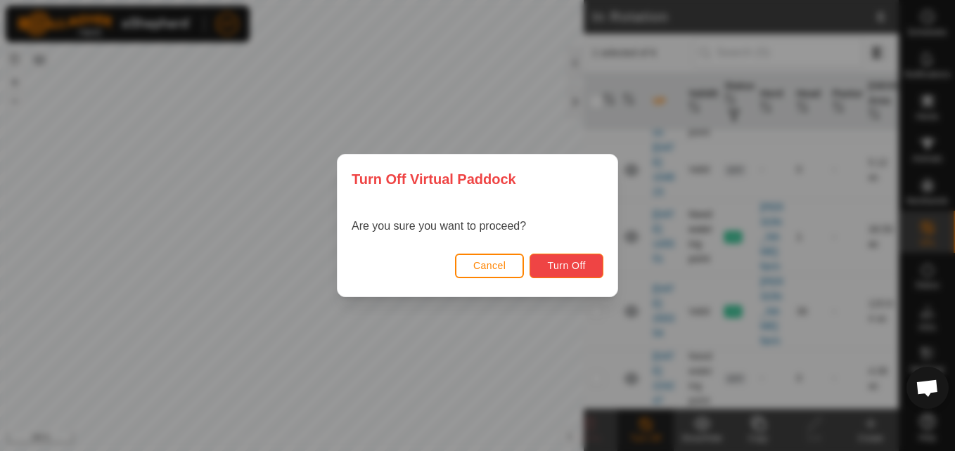
click at [565, 265] on span "Turn Off" at bounding box center [566, 265] width 39 height 11
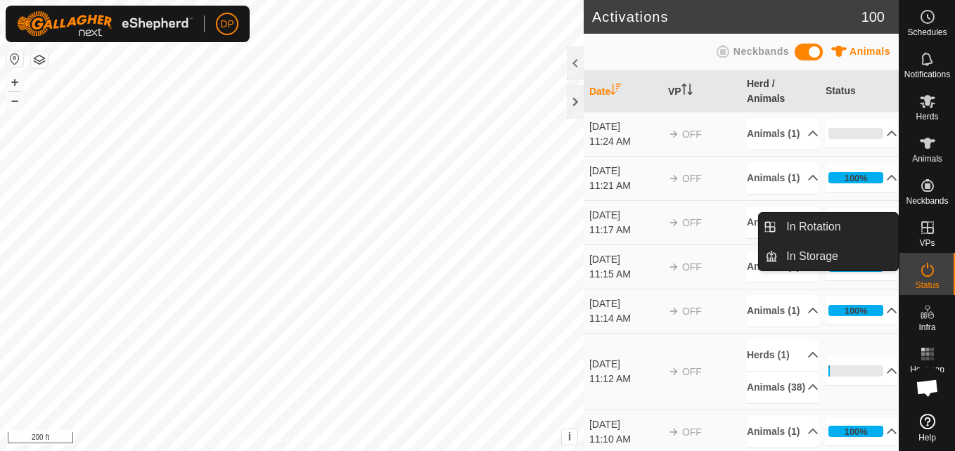
click at [923, 225] on link "In Rotation" at bounding box center [894, 228] width 120 height 28
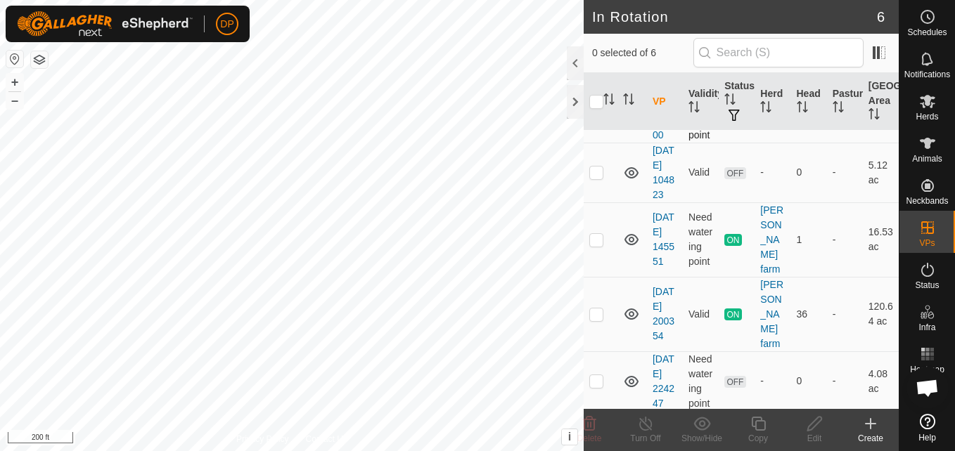
scroll to position [141, 0]
click at [633, 245] on icon at bounding box center [631, 237] width 17 height 17
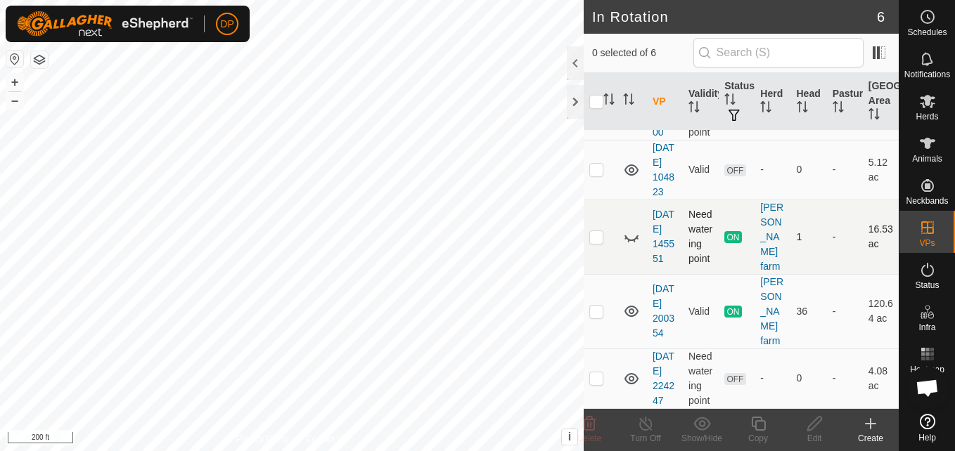
click at [633, 245] on icon at bounding box center [631, 237] width 17 height 17
click at [593, 243] on p-checkbox at bounding box center [596, 236] width 14 height 11
click at [594, 243] on p-checkbox at bounding box center [596, 236] width 14 height 11
checkbox input "true"
click at [646, 427] on icon at bounding box center [646, 424] width 18 height 17
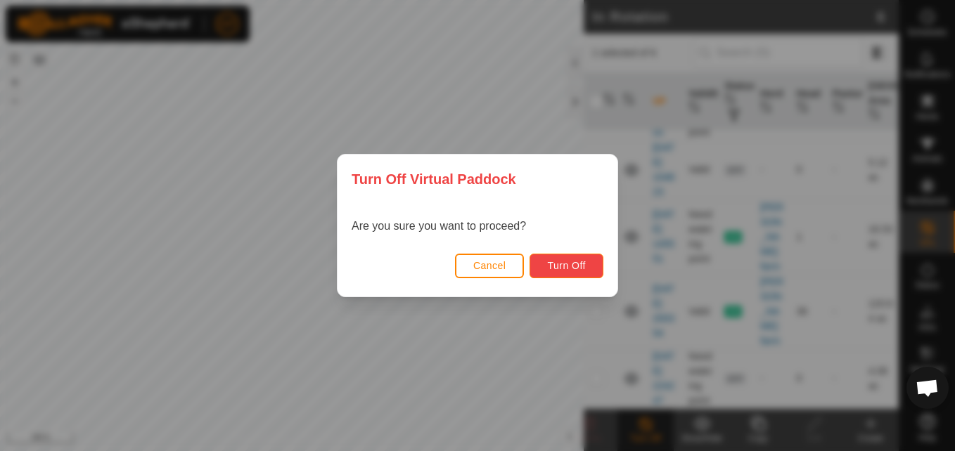
click at [565, 264] on span "Turn Off" at bounding box center [566, 265] width 39 height 11
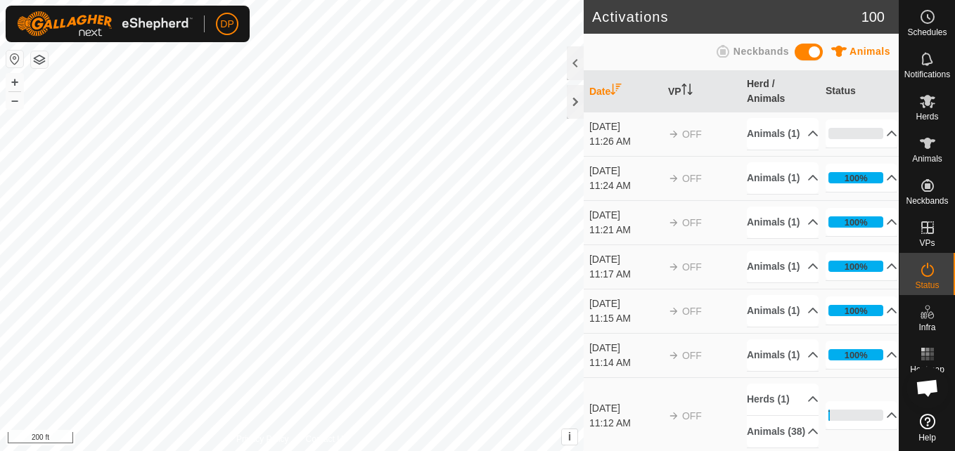
click at [930, 385] on span "Open chat" at bounding box center [927, 390] width 23 height 20
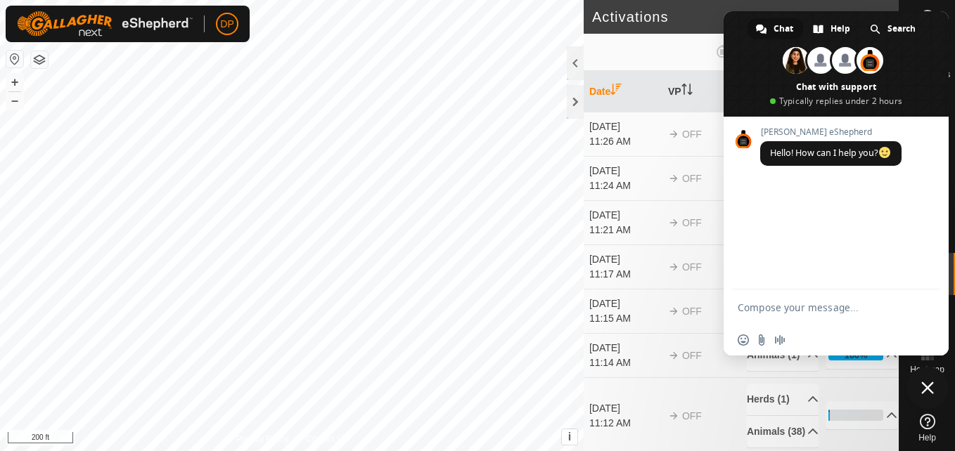
drag, startPoint x: 856, startPoint y: 83, endPoint x: 829, endPoint y: 106, distance: 35.4
click at [829, 106] on span at bounding box center [836, 63] width 225 height 105
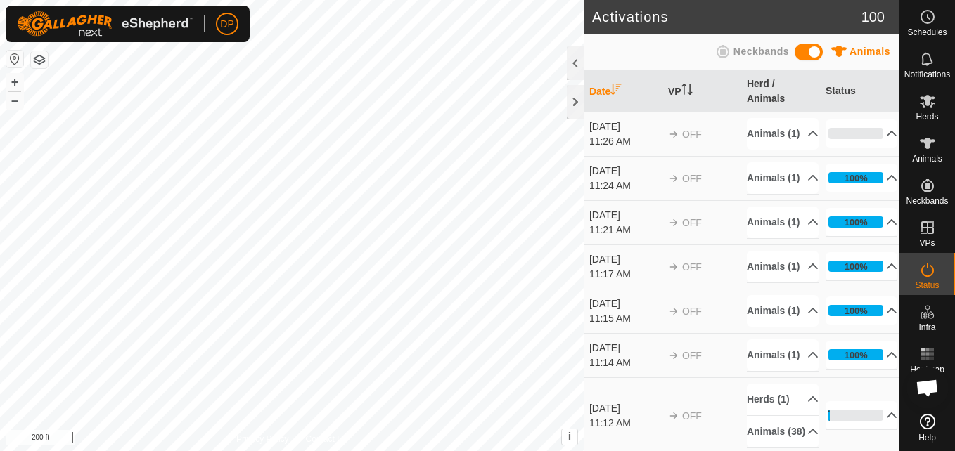
click at [929, 385] on span "Open chat" at bounding box center [927, 390] width 23 height 20
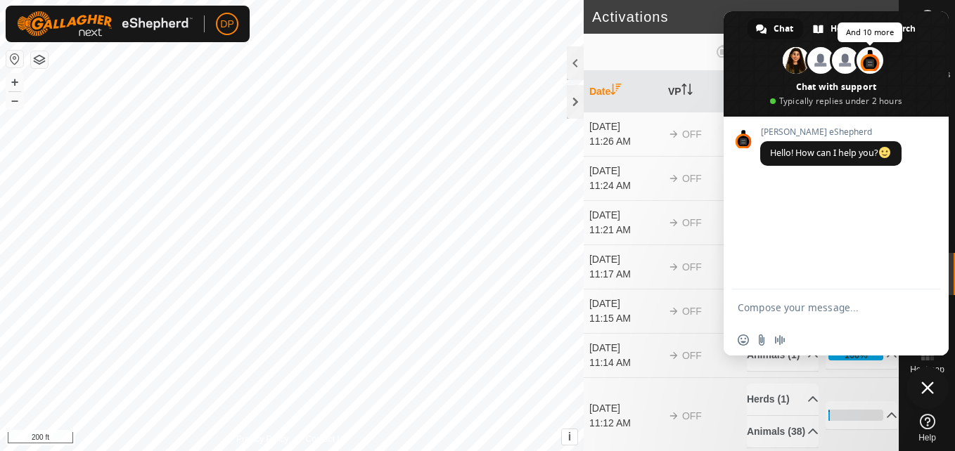
click at [868, 64] on span at bounding box center [870, 60] width 27 height 27
click at [926, 382] on span "Close chat" at bounding box center [927, 388] width 13 height 13
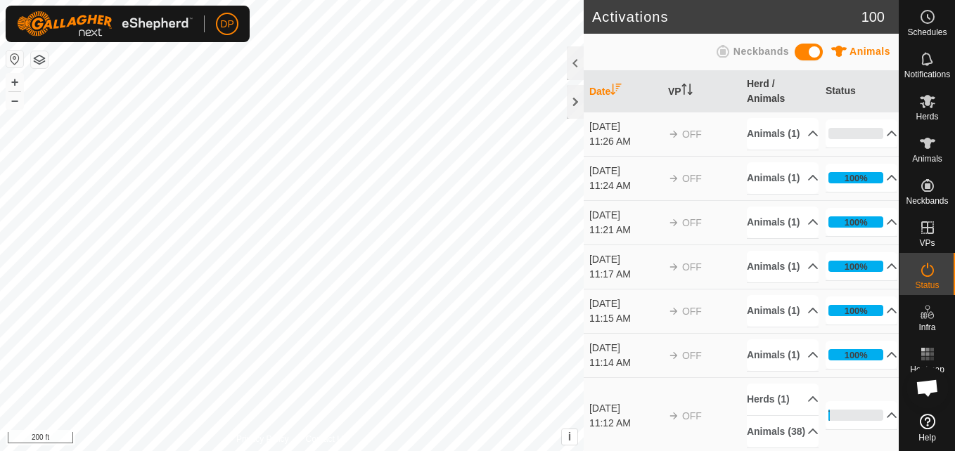
click at [931, 422] on icon at bounding box center [927, 421] width 15 height 15
drag, startPoint x: 923, startPoint y: 378, endPoint x: 923, endPoint y: 392, distance: 14.1
click at [923, 392] on span "Open chat" at bounding box center [927, 390] width 23 height 20
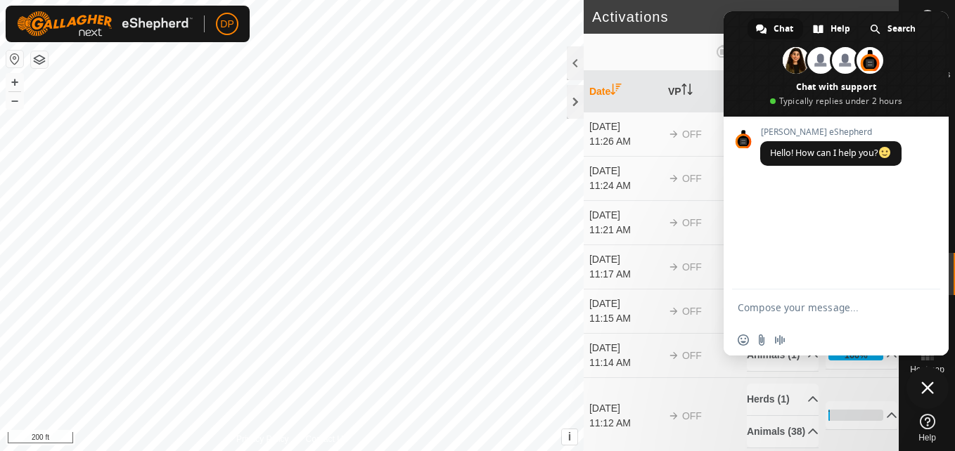
click at [924, 389] on span "Close chat" at bounding box center [927, 388] width 13 height 13
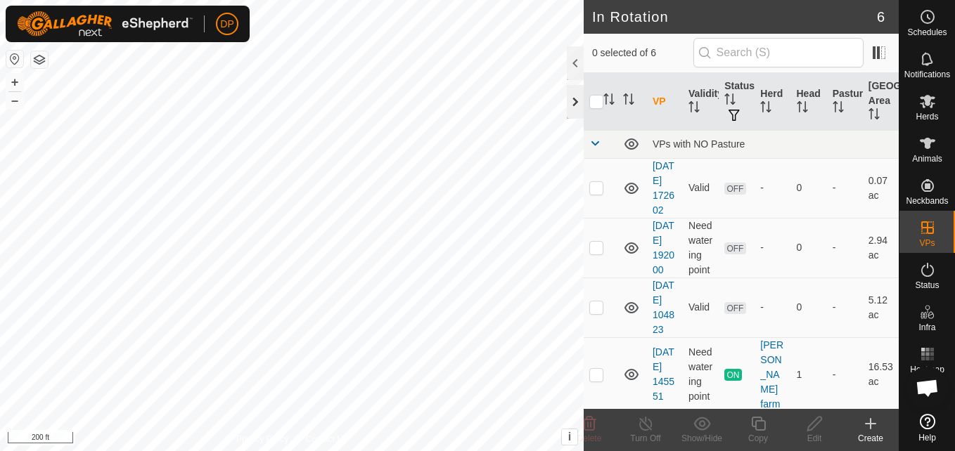
click at [575, 102] on div at bounding box center [575, 102] width 17 height 34
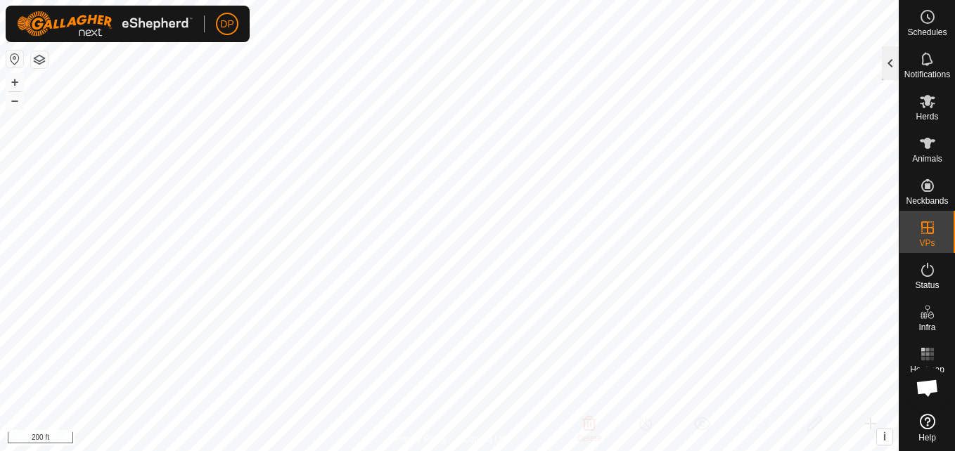
click at [892, 63] on div at bounding box center [890, 63] width 17 height 34
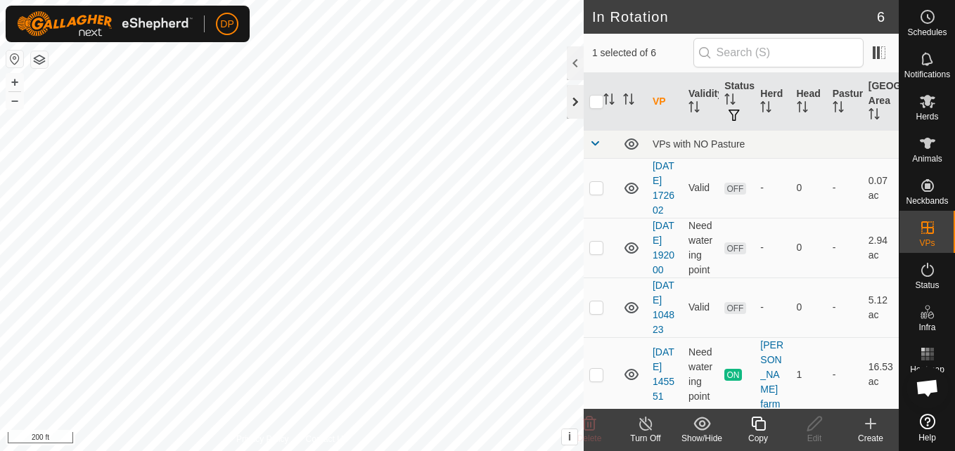
checkbox input "false"
